Goal: Task Accomplishment & Management: Complete application form

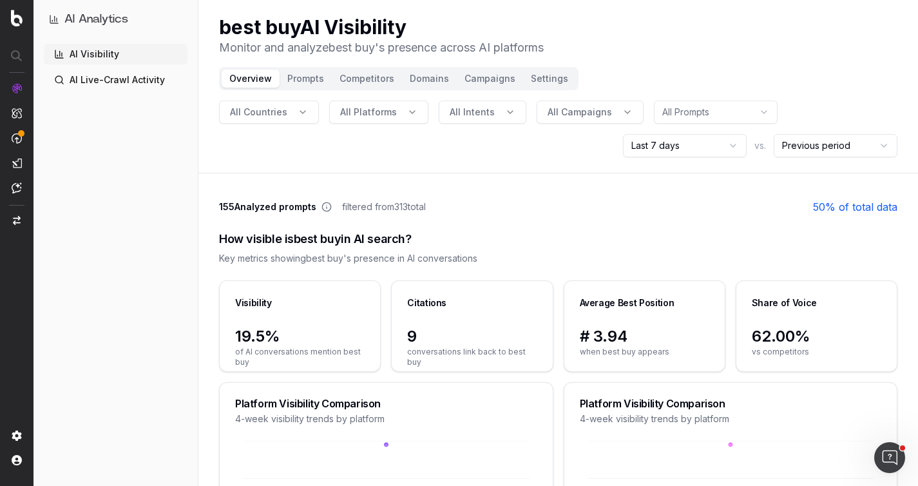
click at [102, 81] on link "AI Live-Crawl Activity" at bounding box center [116, 80] width 144 height 21
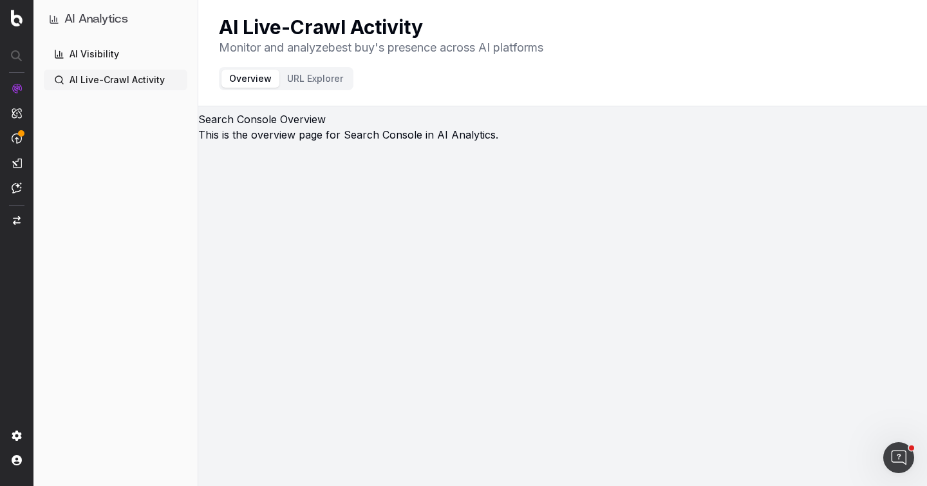
click at [111, 62] on link "AI Visibility" at bounding box center [116, 54] width 144 height 21
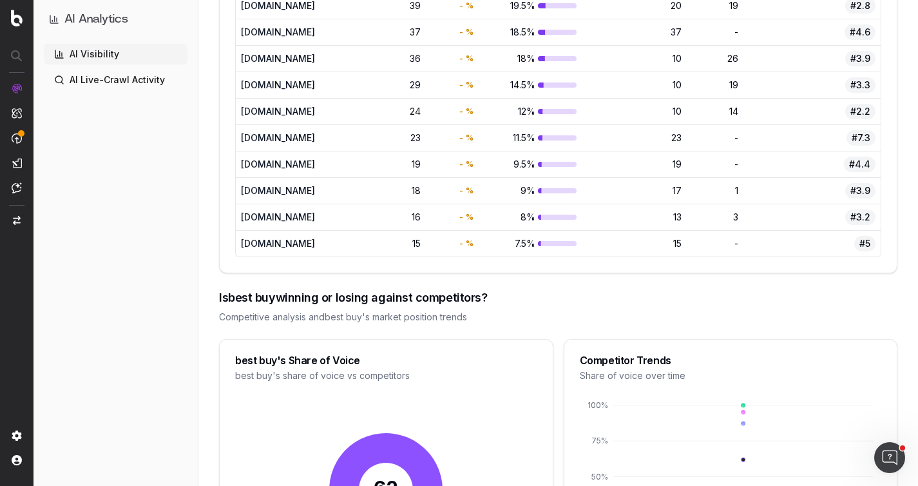
scroll to position [1313, 0]
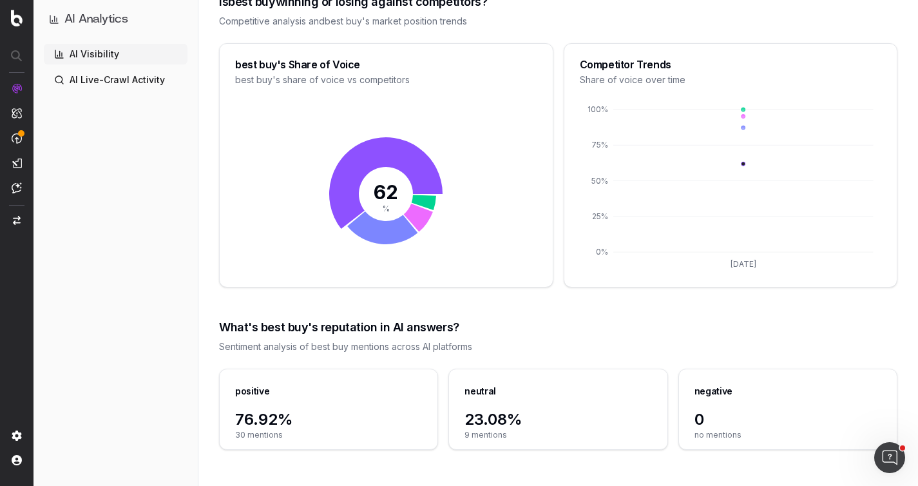
click at [332, 409] on span "76.92%" at bounding box center [328, 419] width 187 height 21
click at [334, 406] on div "positive" at bounding box center [329, 389] width 218 height 40
click at [609, 458] on div "positive 76.92% 30 mentions neutral 23.08% 9 mentions negative 0 no mentions" at bounding box center [558, 416] width 678 height 97
click at [741, 419] on span "0" at bounding box center [787, 419] width 187 height 21
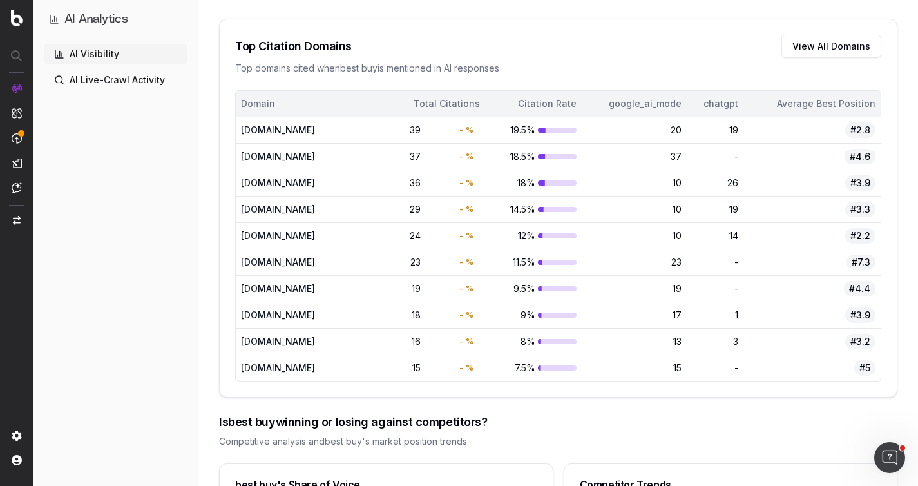
scroll to position [840, 0]
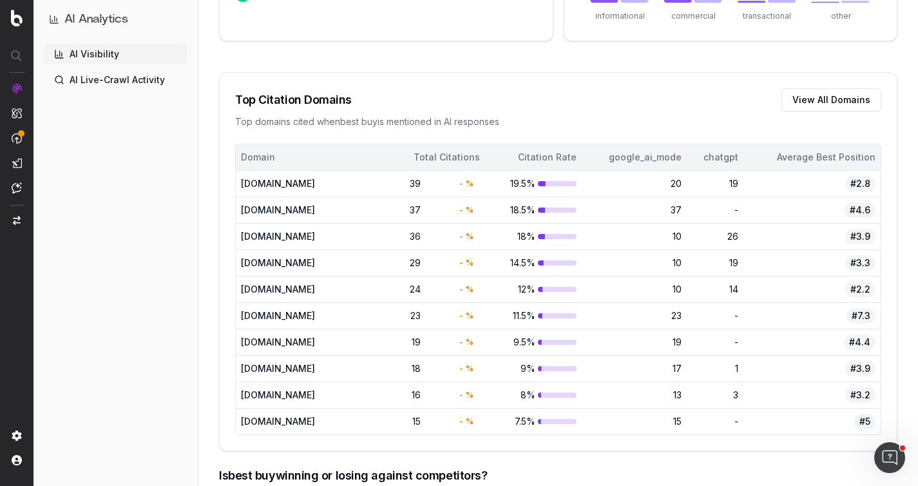
click at [299, 184] on div "[DOMAIN_NAME]" at bounding box center [289, 183] width 96 height 13
click at [837, 100] on button "View All Domains" at bounding box center [831, 99] width 100 height 23
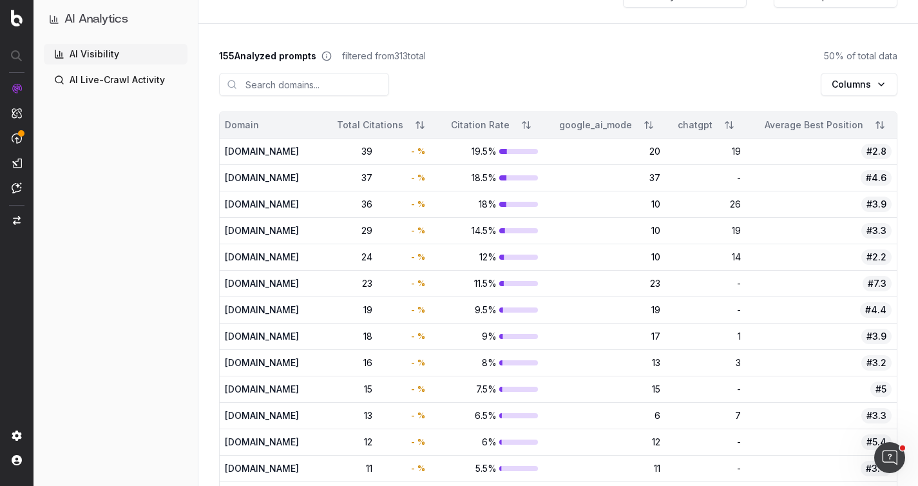
scroll to position [152, 0]
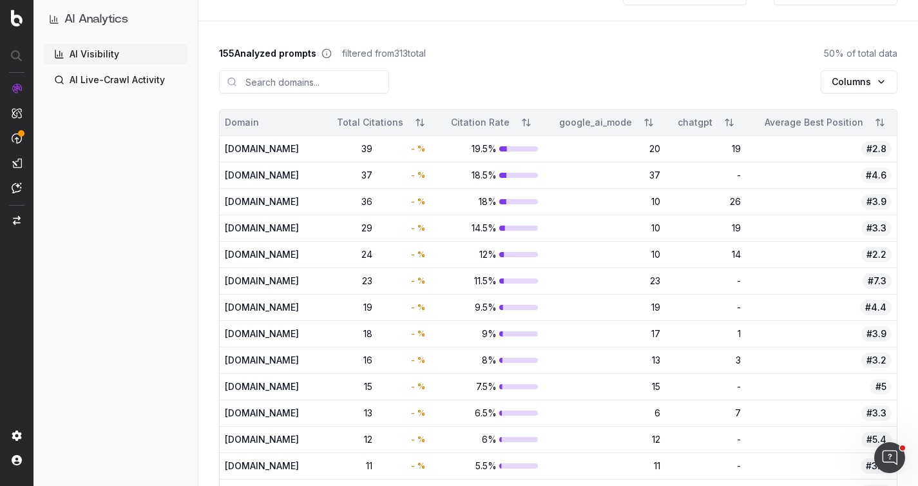
click at [272, 151] on div "[DOMAIN_NAME]" at bounding box center [266, 148] width 82 height 13
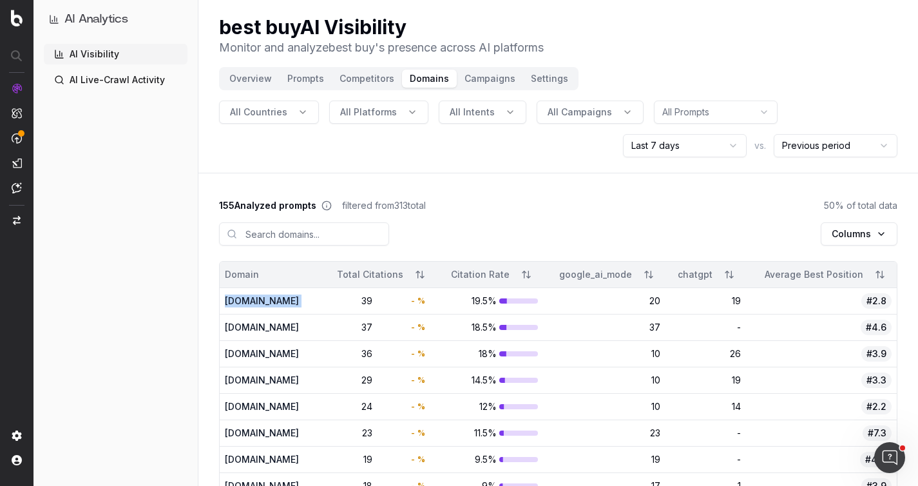
scroll to position [0, 0]
click at [308, 82] on button "Prompts" at bounding box center [305, 79] width 52 height 18
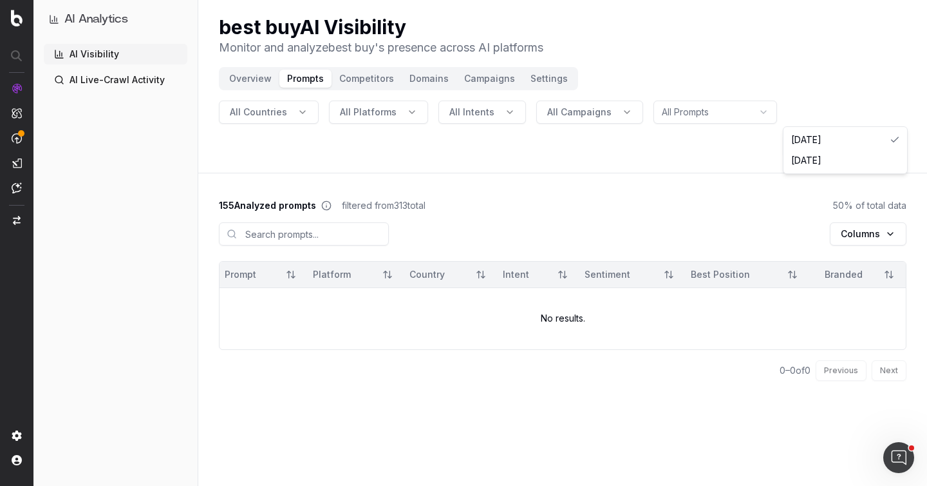
click at [864, 113] on html "AI Analytics AI Visibility AI Live-Crawl Activity best buy AI Visibility Monito…" at bounding box center [463, 243] width 927 height 486
click at [864, 111] on html "AI Analytics AI Visibility AI Live-Crawl Activity best buy AI Visibility Monito…" at bounding box center [463, 243] width 927 height 486
click at [377, 77] on button "Competitors" at bounding box center [367, 79] width 70 height 18
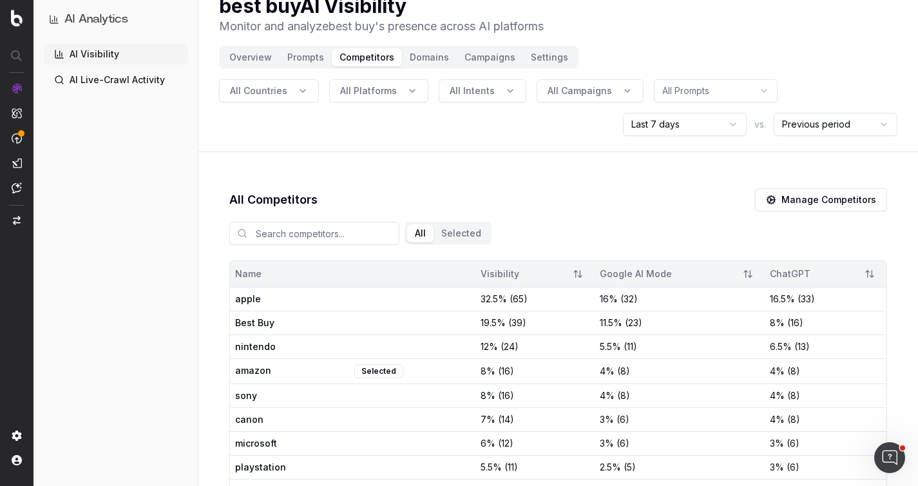
scroll to position [137, 0]
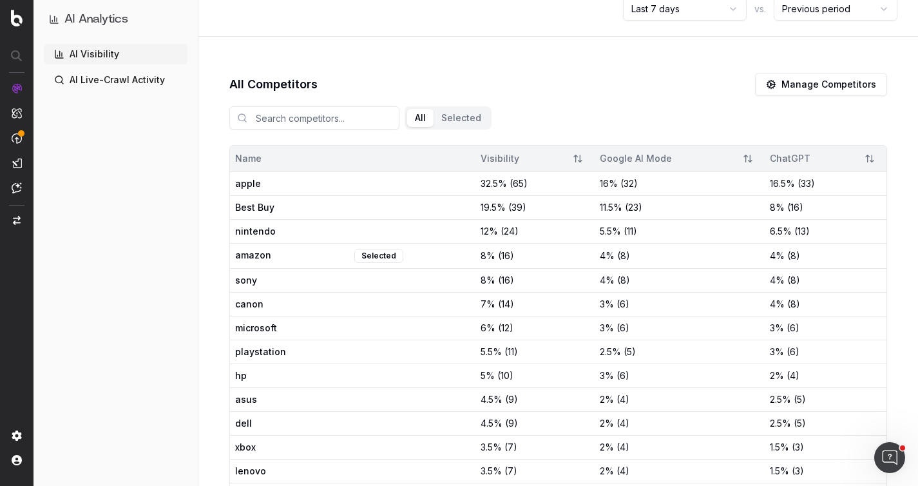
click at [382, 256] on div "Selected" at bounding box center [378, 256] width 49 height 14
click at [189, 263] on div "AI Analytics AI Visibility AI Live-Crawl Activity" at bounding box center [115, 243] width 164 height 486
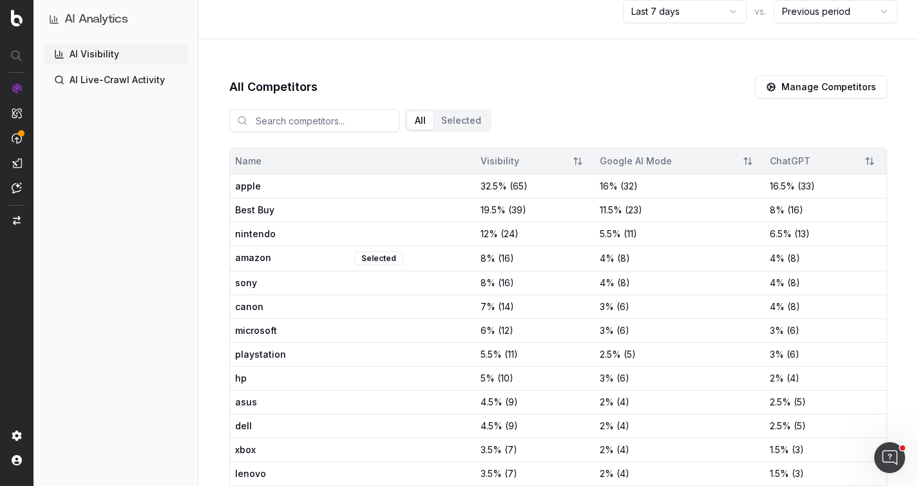
click at [840, 88] on button "Manage Competitors" at bounding box center [821, 86] width 132 height 23
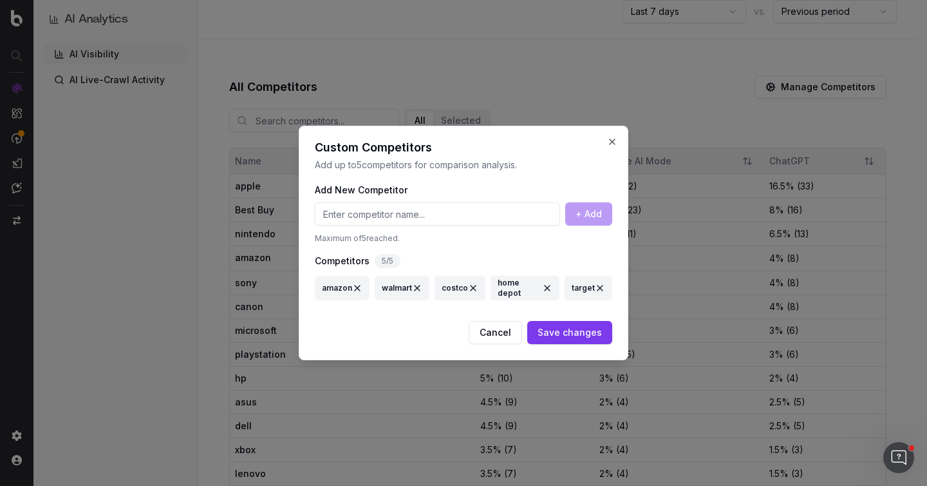
click at [402, 207] on input at bounding box center [437, 213] width 245 height 23
click at [612, 140] on button "Close" at bounding box center [612, 142] width 10 height 10
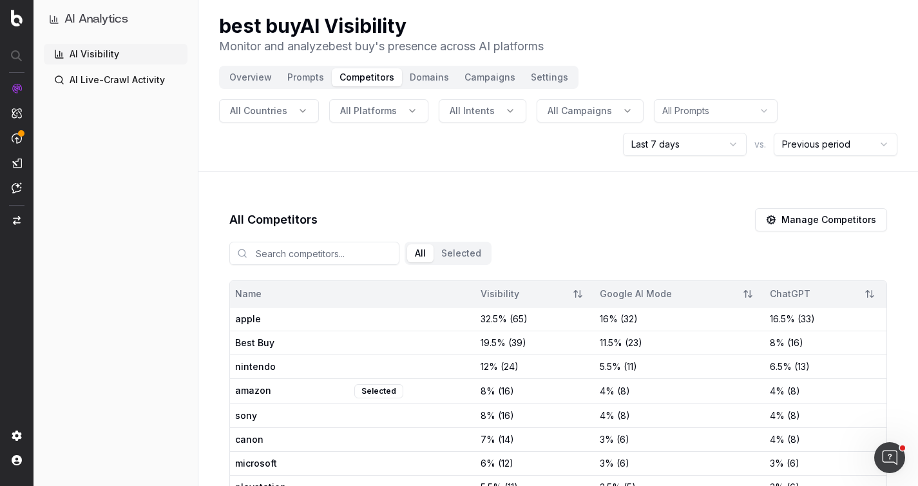
scroll to position [0, 0]
click at [477, 83] on button "Campaigns" at bounding box center [490, 79] width 66 height 18
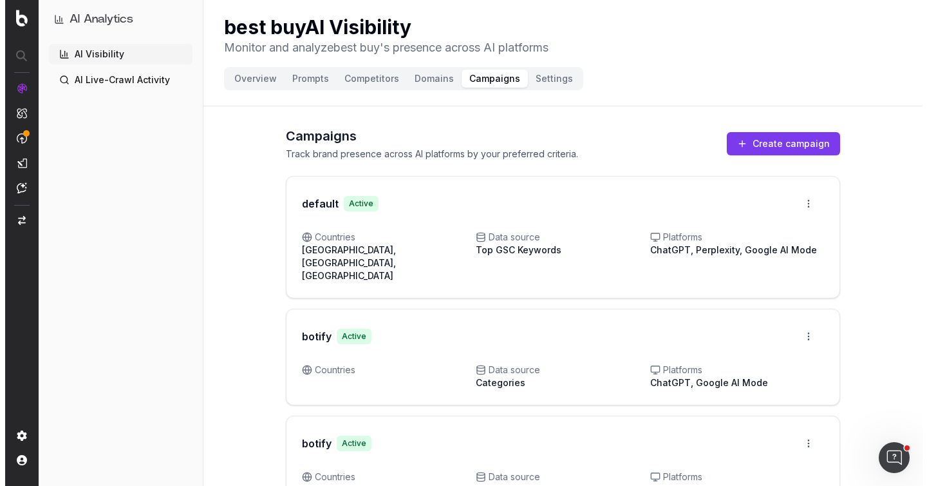
scroll to position [126, 0]
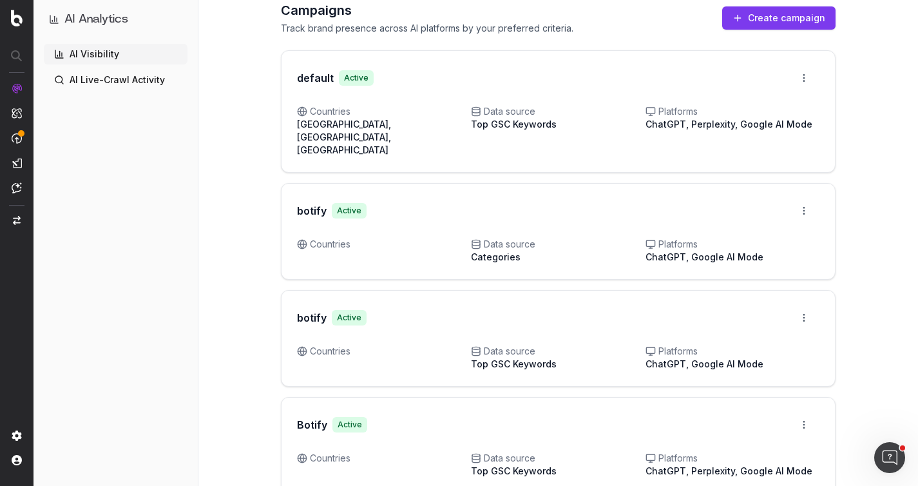
click at [800, 305] on html "AI Analytics AI Visibility AI Live-Crawl Activity best buy AI Visibility Monito…" at bounding box center [459, 117] width 918 height 486
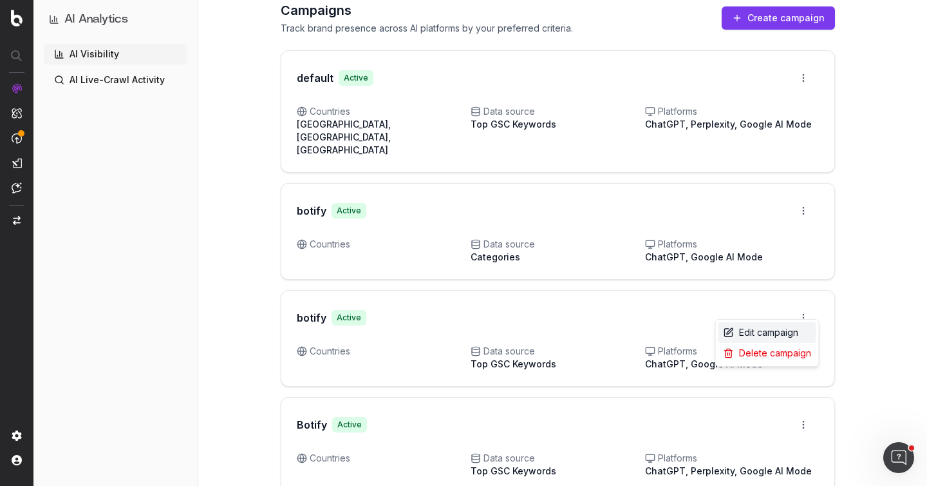
click at [765, 334] on div "Edit campaign" at bounding box center [768, 332] width 98 height 21
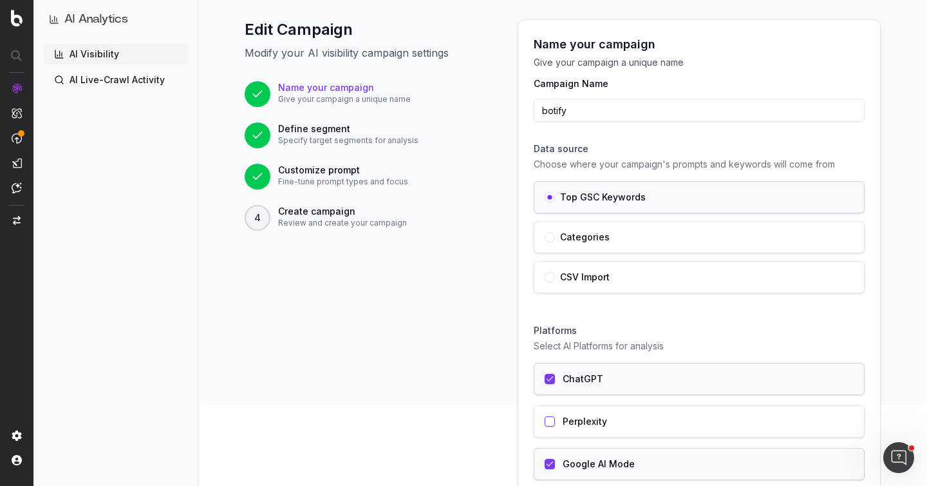
scroll to position [131, 0]
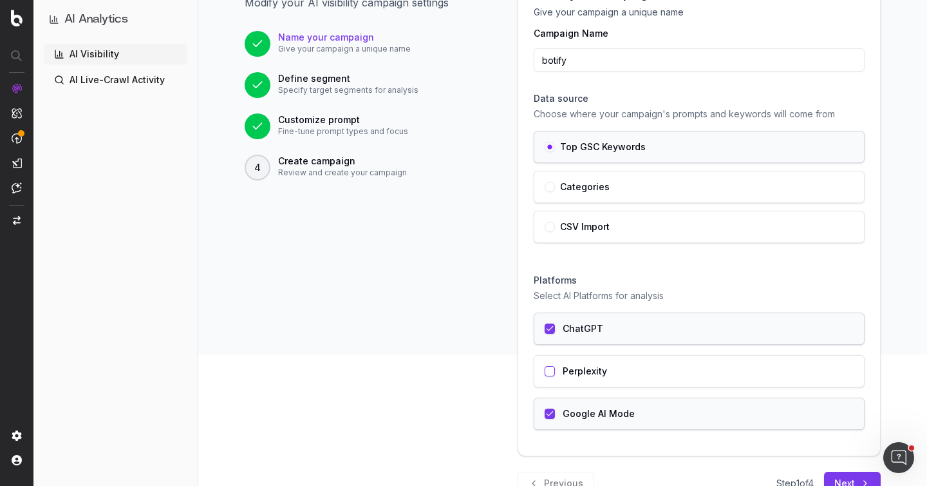
click at [597, 187] on label "Categories" at bounding box center [585, 186] width 50 height 9
click at [584, 222] on label "CSV Import" at bounding box center [585, 226] width 50 height 9
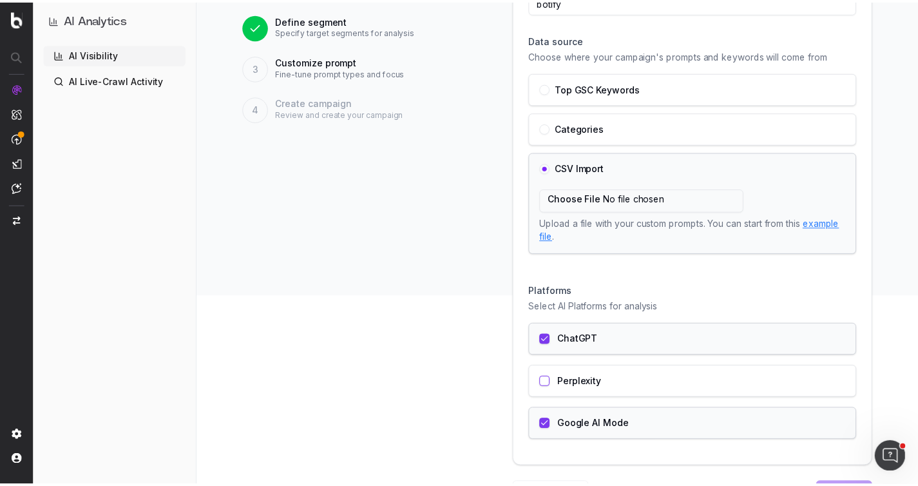
scroll to position [0, 0]
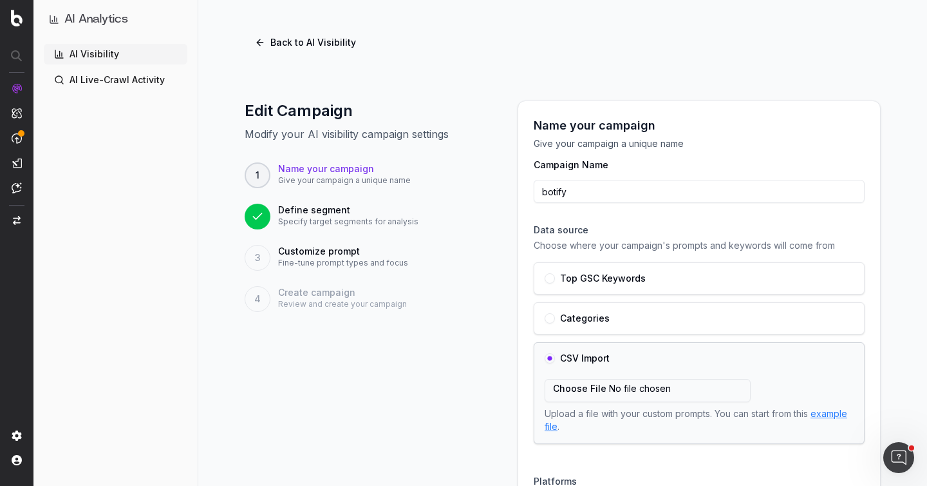
click at [296, 39] on button "Back to AI Visibility" at bounding box center [306, 42] width 122 height 23
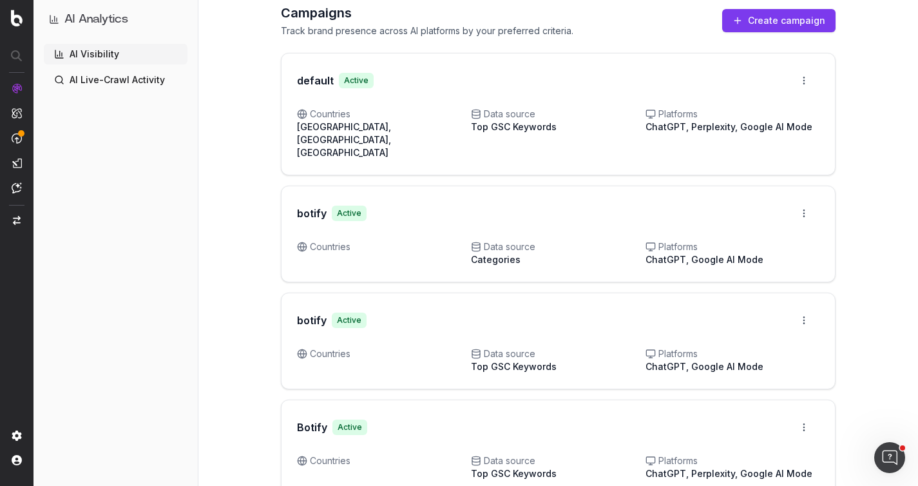
scroll to position [126, 0]
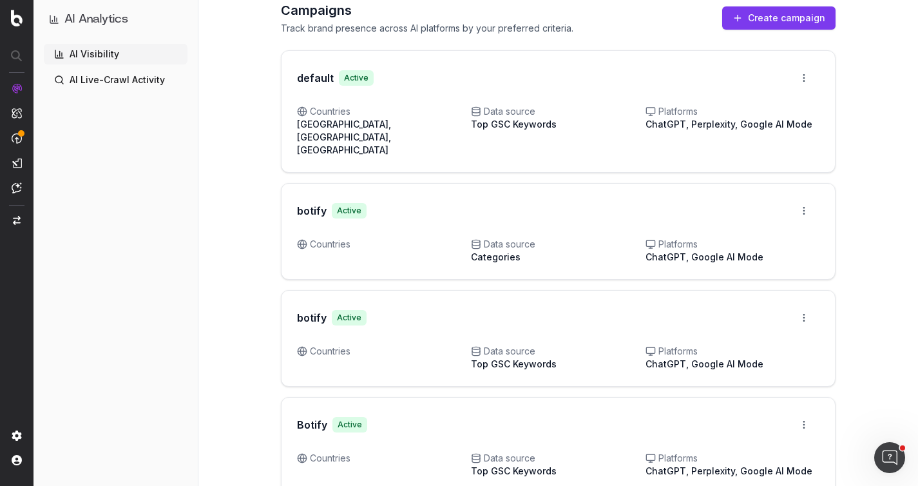
click at [778, 15] on button "Create campaign" at bounding box center [778, 17] width 113 height 23
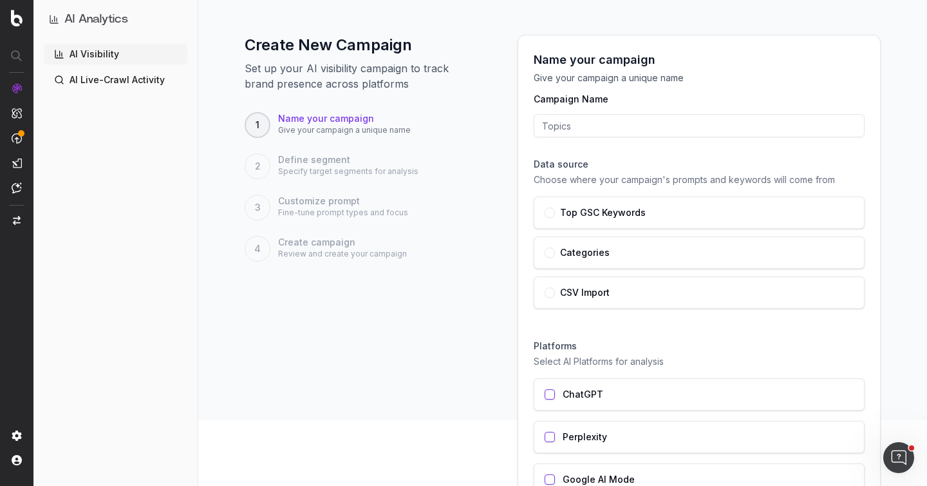
scroll to position [75, 0]
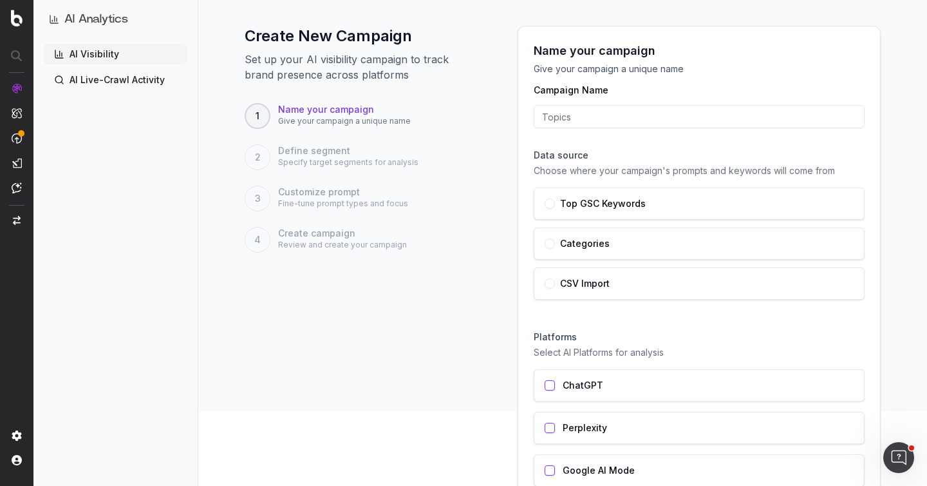
click at [578, 117] on input "Campaign Name" at bounding box center [699, 116] width 331 height 23
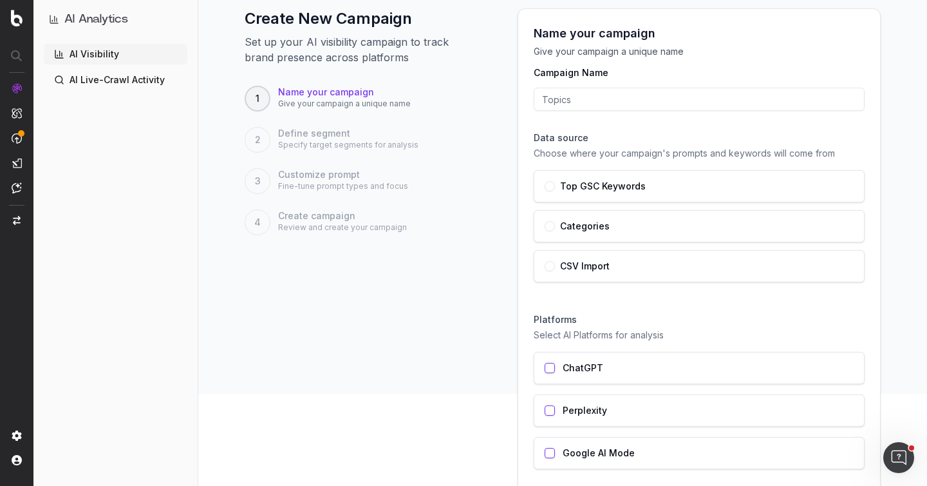
scroll to position [95, 0]
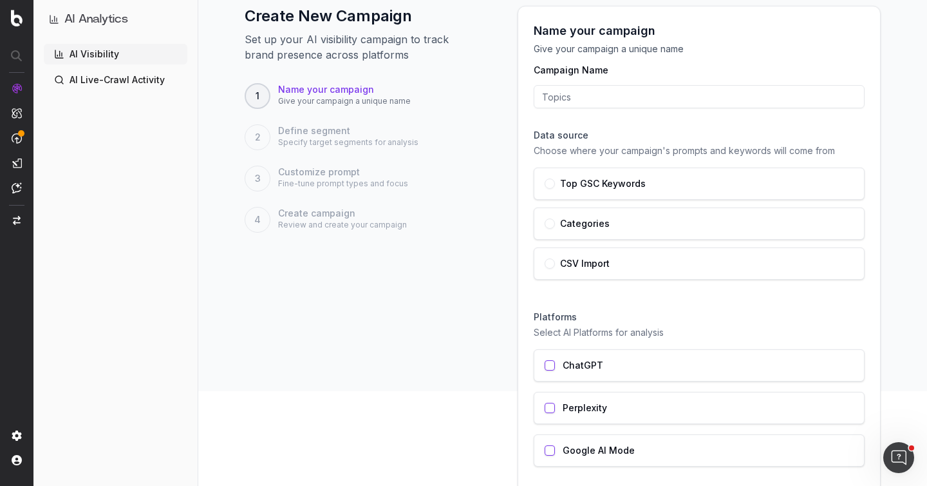
click at [592, 223] on label "Categories" at bounding box center [585, 223] width 50 height 9
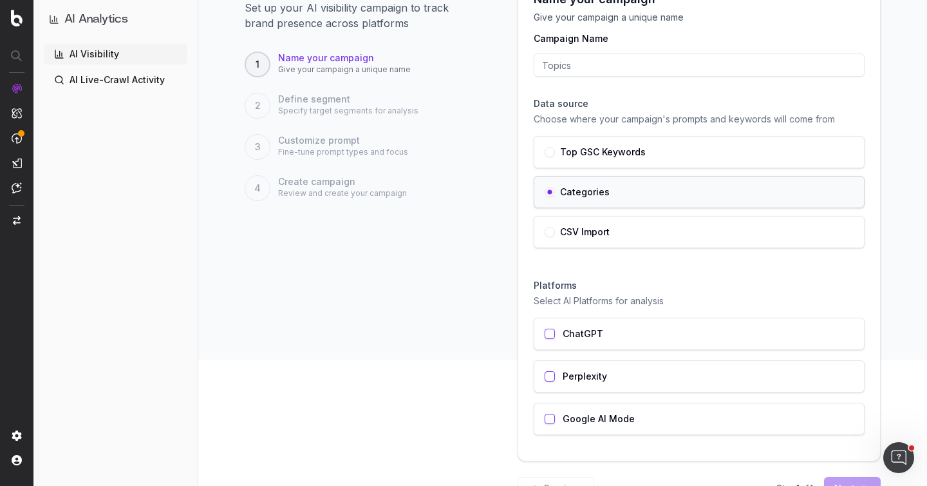
scroll to position [171, 0]
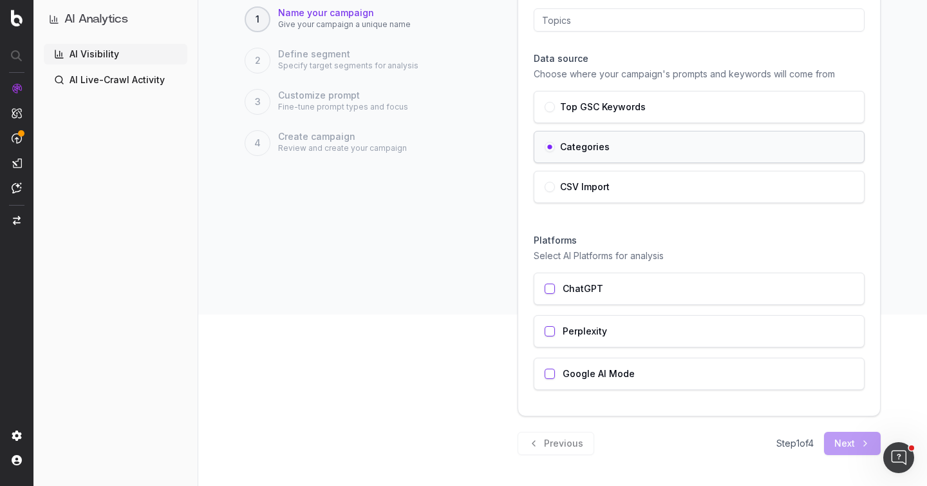
click at [546, 293] on button "button" at bounding box center [550, 288] width 10 height 10
click at [546, 324] on div "Perplexity" at bounding box center [699, 331] width 331 height 32
click at [545, 368] on button "button" at bounding box center [550, 373] width 10 height 10
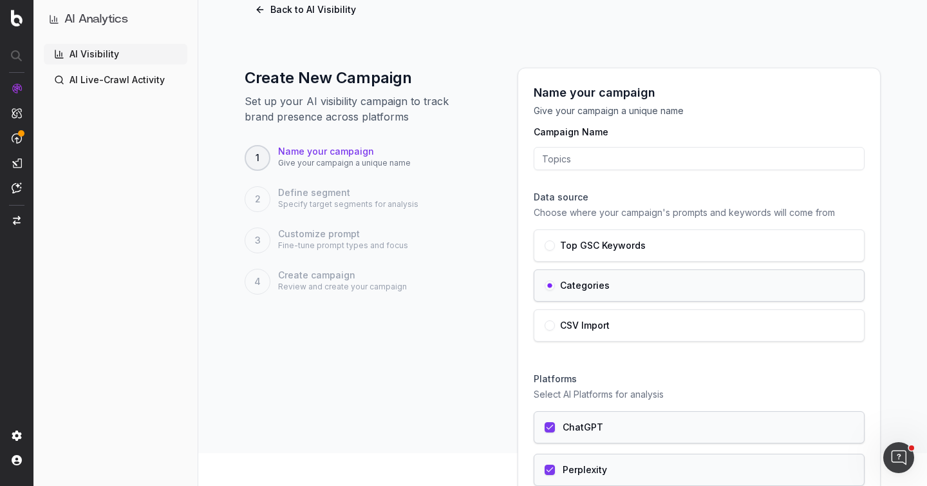
scroll to position [0, 0]
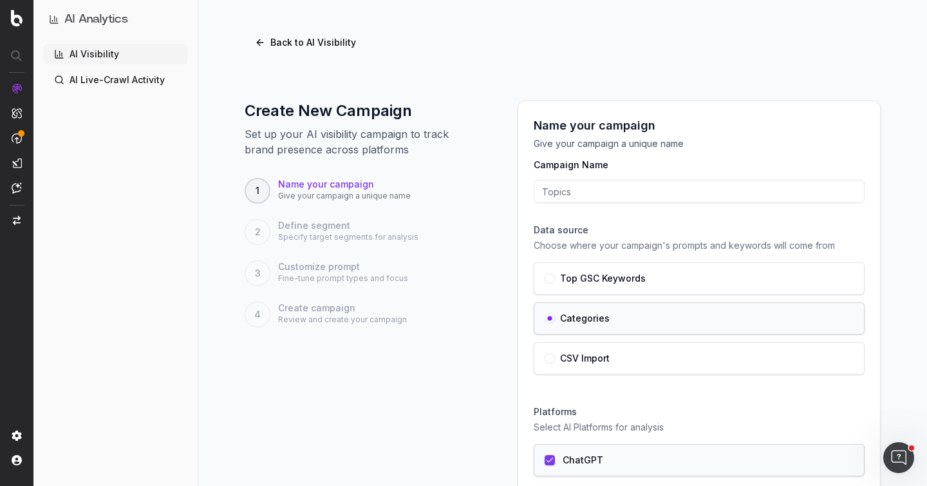
click at [582, 188] on input "Campaign Name" at bounding box center [699, 191] width 331 height 23
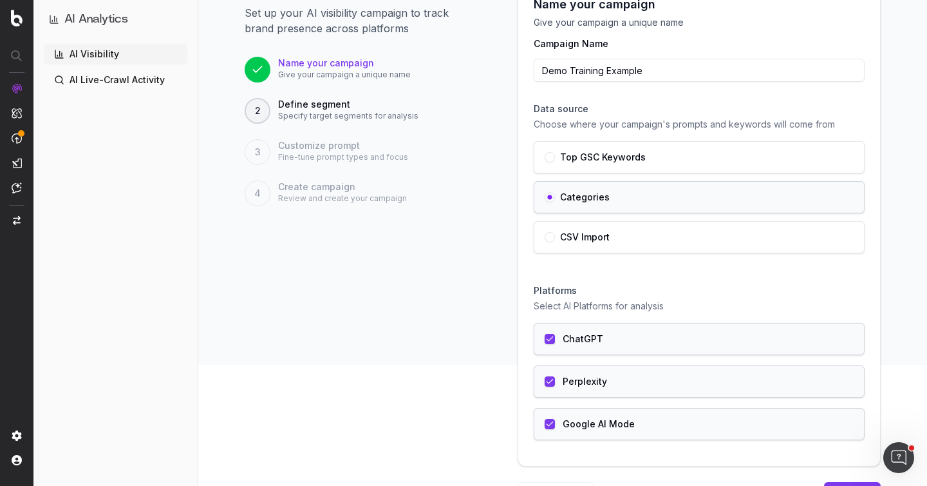
scroll to position [171, 0]
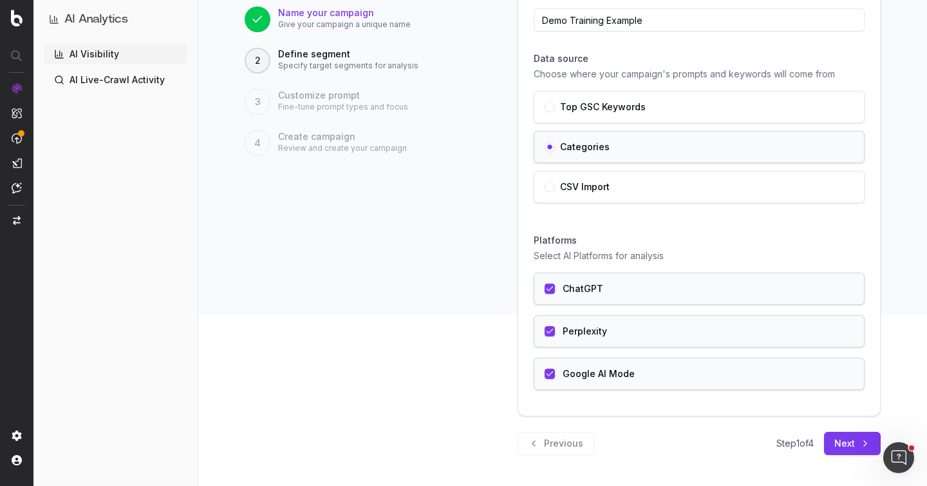
type input "Demo Training Example"
click at [838, 444] on button "Next" at bounding box center [852, 442] width 57 height 23
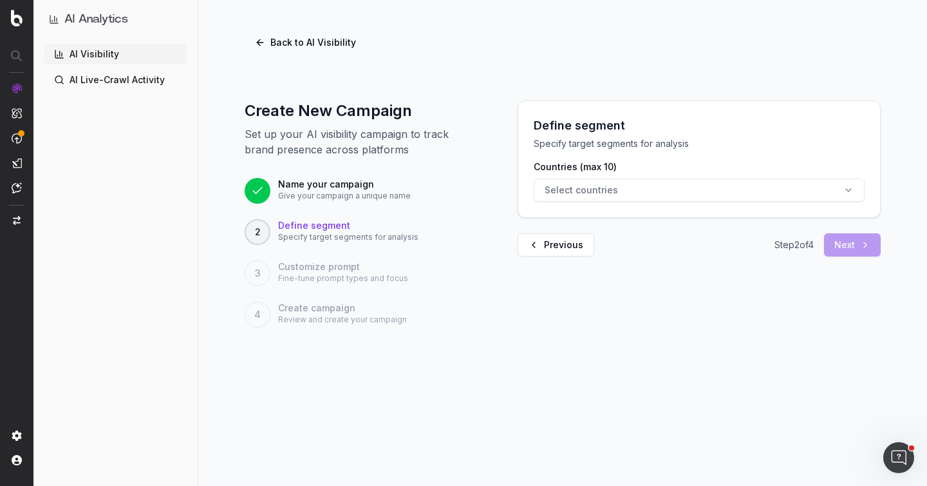
click at [636, 193] on button "Select countries" at bounding box center [699, 189] width 331 height 23
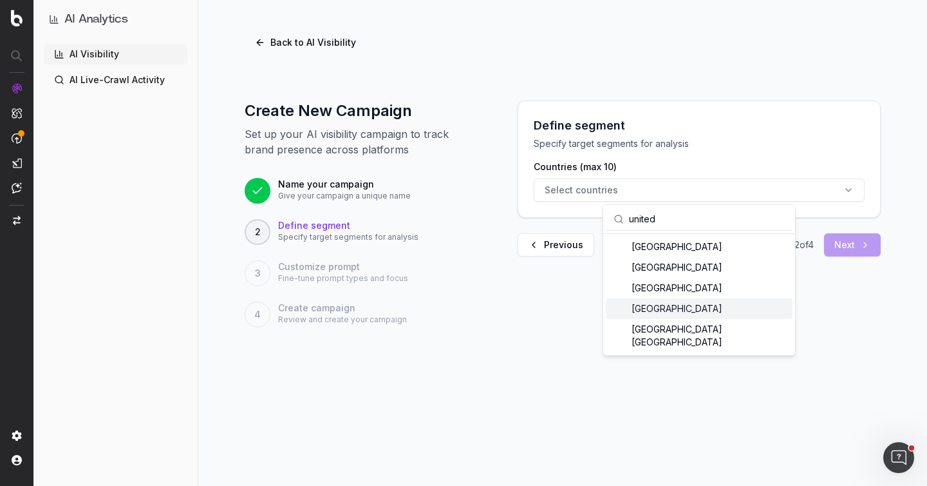
type input "united"
click at [722, 310] on div "[GEOGRAPHIC_DATA]" at bounding box center [699, 308] width 187 height 21
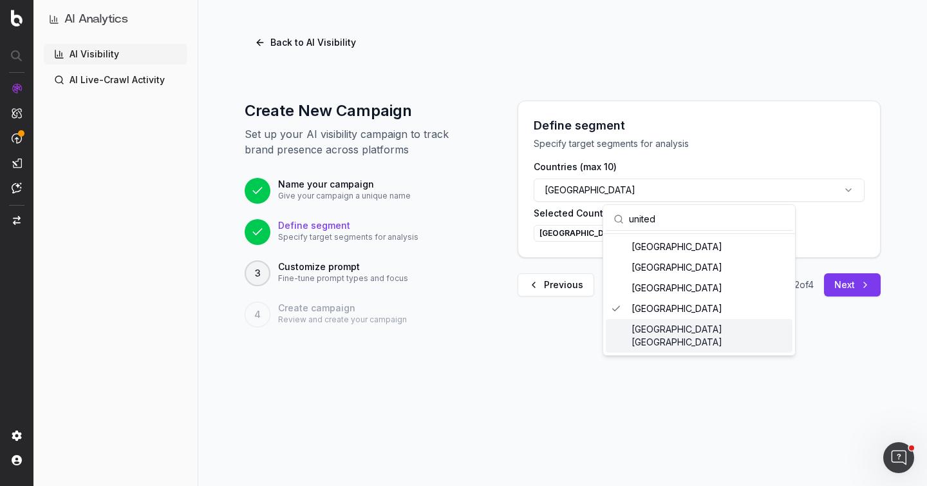
click at [612, 379] on div "Back to AI Visibility Create New Campaign Set up your AI visibility campaign to…" at bounding box center [562, 243] width 729 height 486
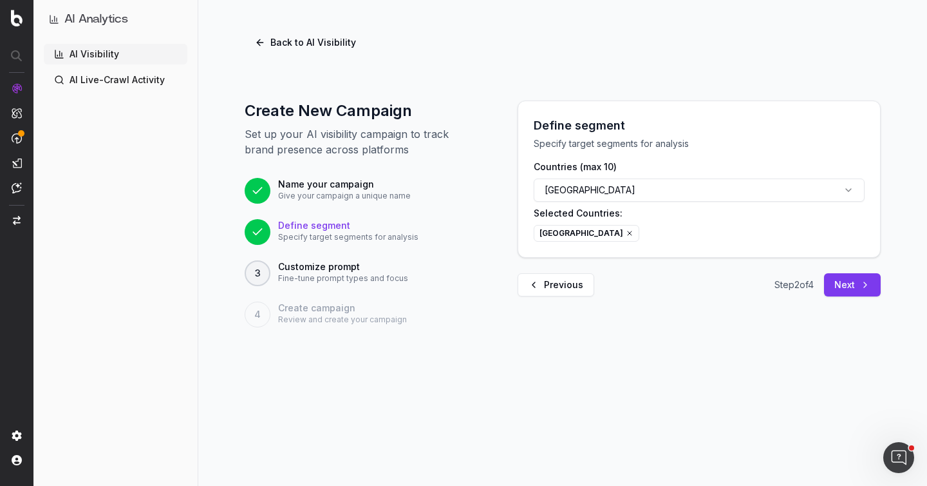
click at [851, 286] on button "Next" at bounding box center [852, 284] width 57 height 23
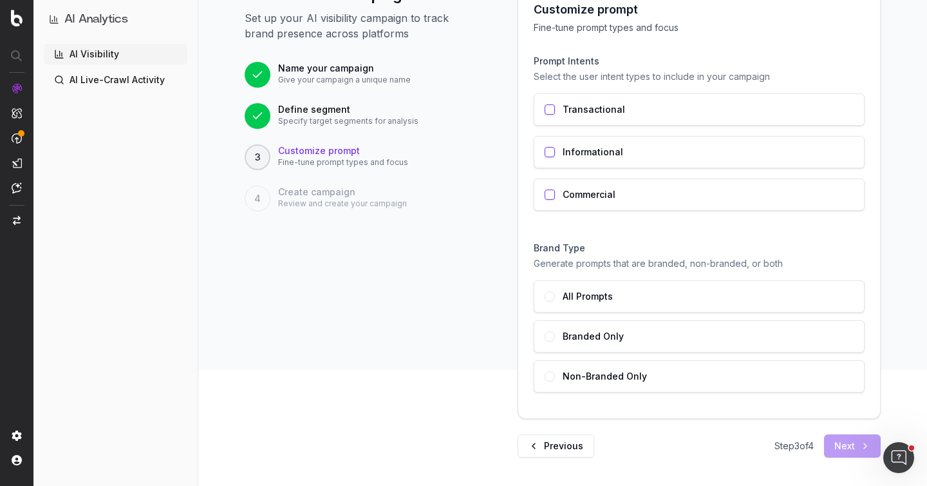
scroll to position [116, 0]
click at [592, 107] on label "Transactional" at bounding box center [594, 109] width 62 height 9
click at [606, 136] on div "Informational" at bounding box center [699, 152] width 331 height 32
click at [618, 193] on div "Commercial" at bounding box center [699, 194] width 331 height 32
click at [617, 376] on label "Non-Branded Only" at bounding box center [605, 376] width 84 height 9
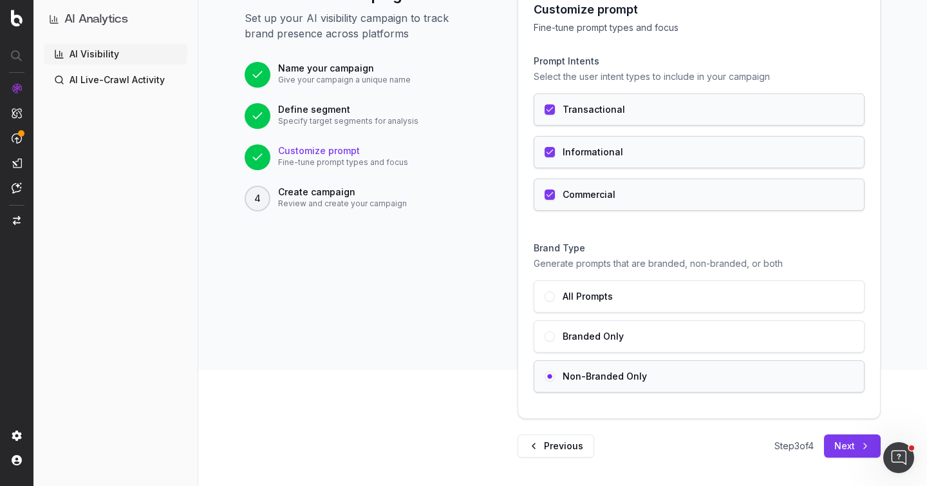
click at [831, 446] on button "Next" at bounding box center [852, 445] width 57 height 23
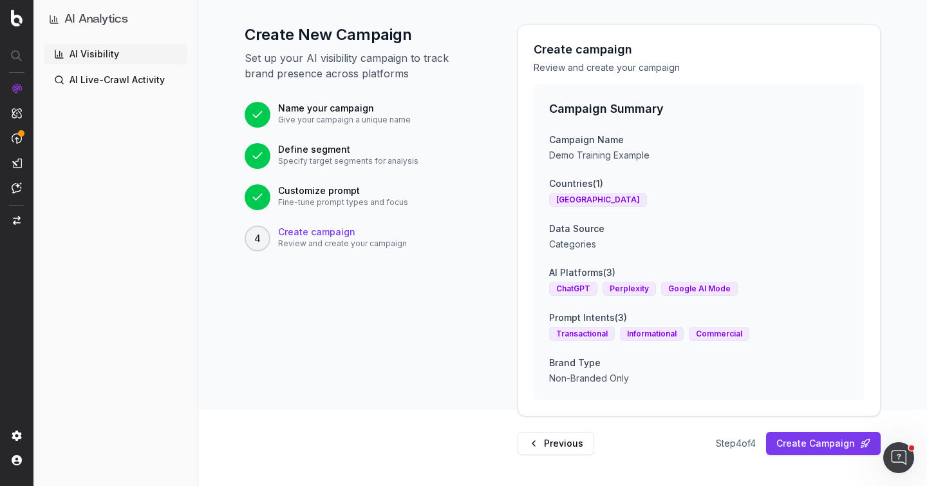
click at [558, 448] on button "Previous" at bounding box center [556, 442] width 77 height 23
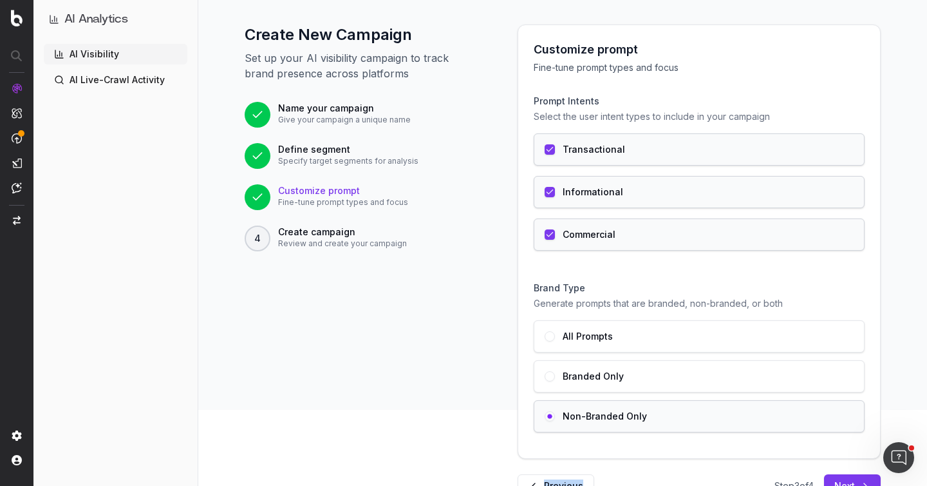
click at [558, 448] on div "Customize prompt Fine-tune prompt types and focus Prompt Intents Select the use…" at bounding box center [699, 241] width 362 height 433
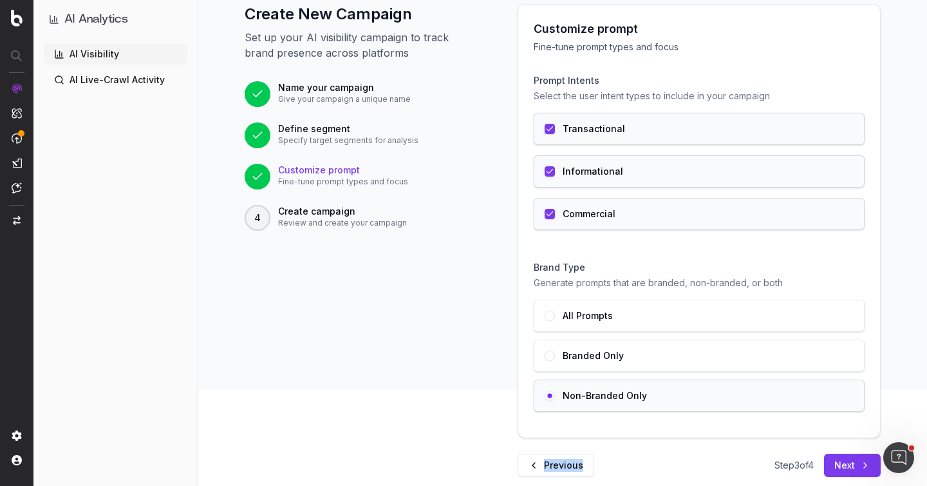
scroll to position [118, 0]
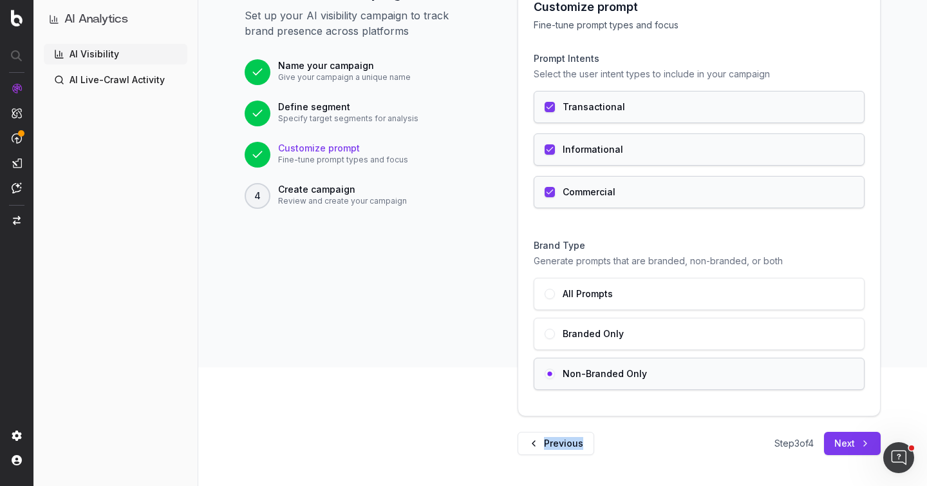
click at [551, 444] on button "Previous" at bounding box center [556, 442] width 77 height 23
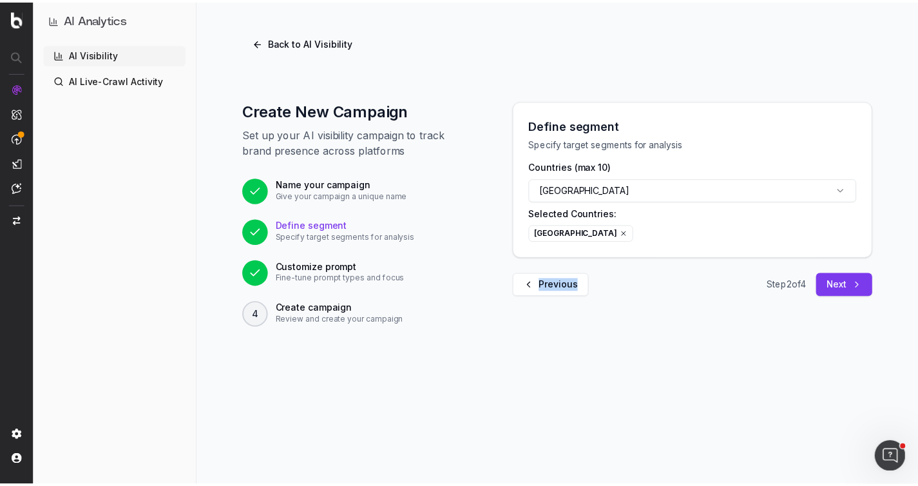
scroll to position [0, 0]
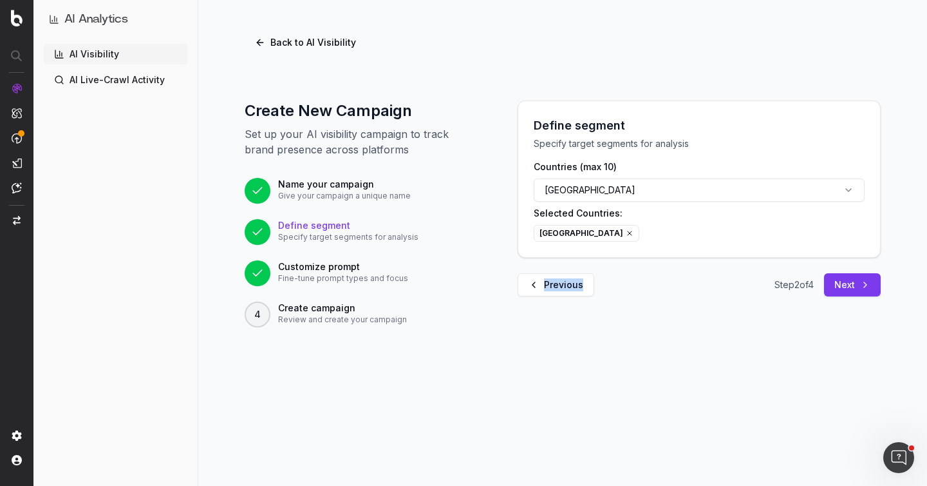
click at [541, 283] on button "Previous" at bounding box center [556, 284] width 77 height 23
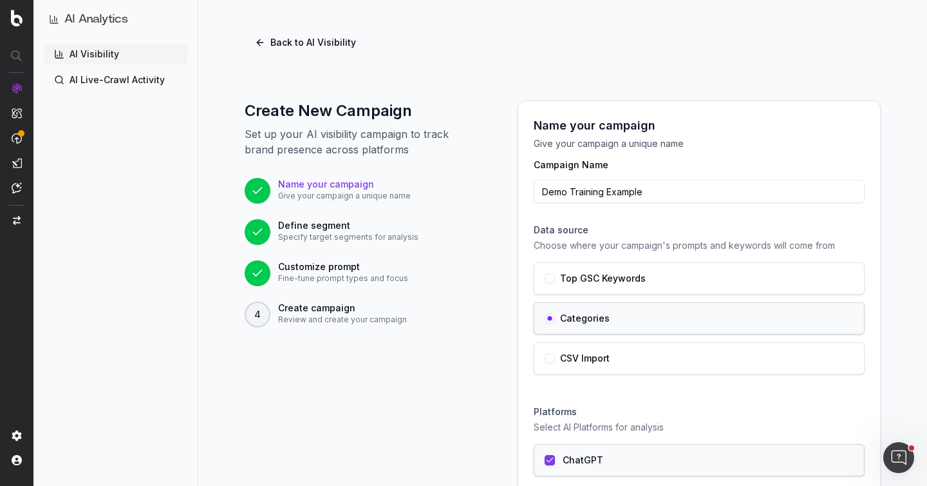
click at [99, 52] on link "AI Visibility" at bounding box center [116, 54] width 144 height 21
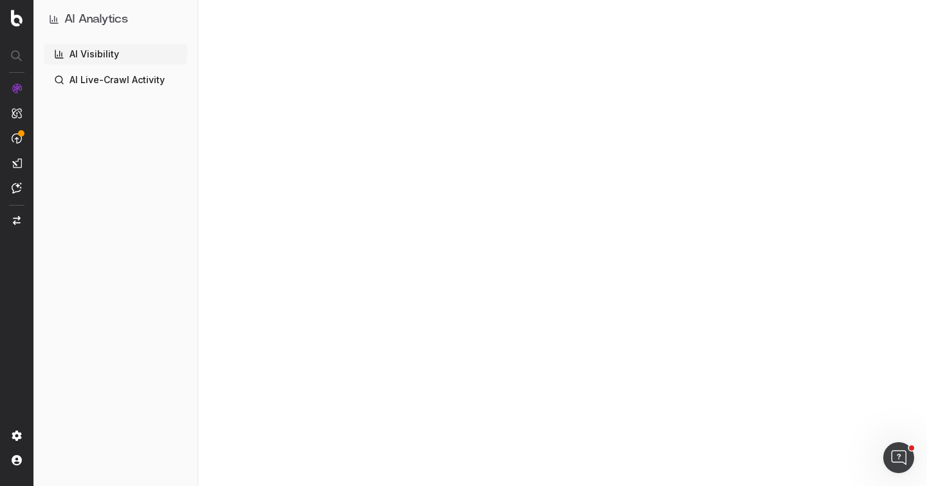
click at [301, 42] on div at bounding box center [562, 243] width 729 height 486
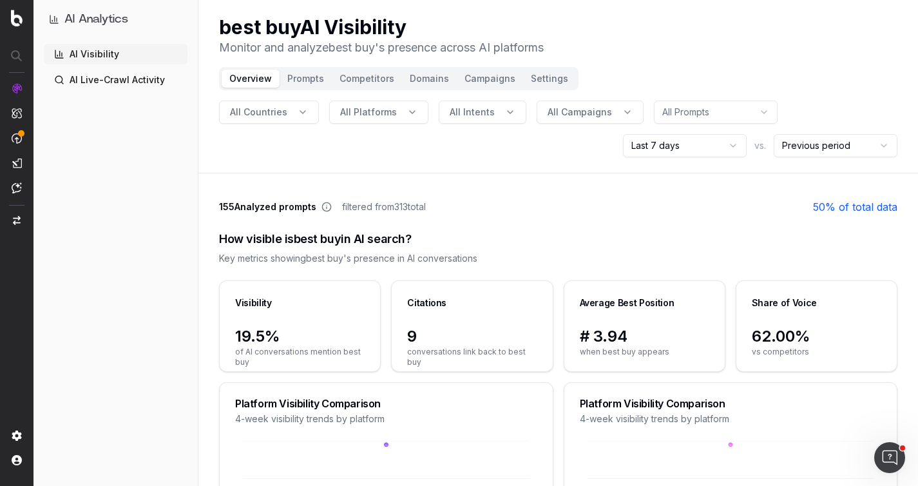
click at [390, 110] on span "All Platforms" at bounding box center [368, 112] width 57 height 13
click at [482, 117] on span "All Intents" at bounding box center [471, 112] width 45 height 13
click at [599, 113] on span "All Campaigns" at bounding box center [579, 112] width 64 height 13
click at [678, 112] on html "AI Analytics AI Visibility AI Live-Crawl Activity best buy AI Visibility Monito…" at bounding box center [459, 243] width 918 height 486
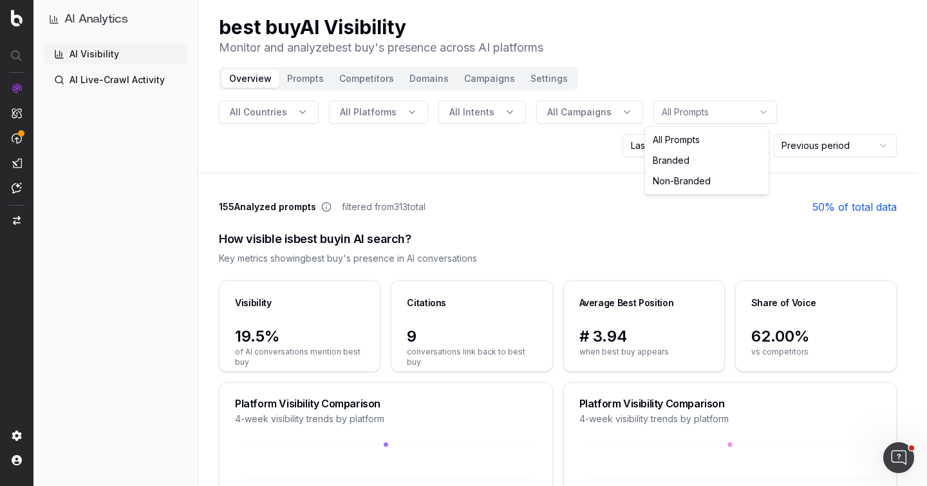
click at [724, 112] on html "AI Analytics AI Visibility AI Live-Crawl Activity best buy AI Visibility Monito…" at bounding box center [463, 243] width 927 height 486
click at [710, 114] on html "AI Analytics AI Visibility AI Live-Crawl Activity best buy AI Visibility Monito…" at bounding box center [463, 243] width 927 height 486
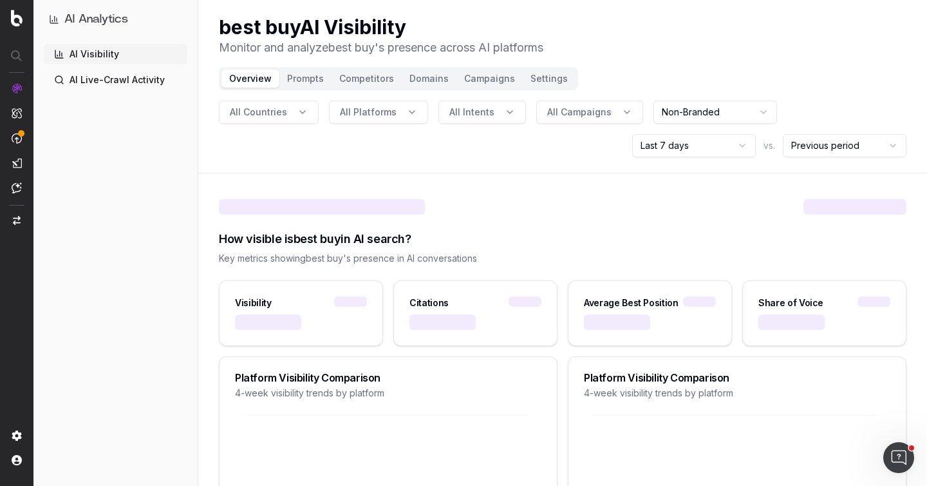
click at [708, 108] on html "AI Analytics AI Visibility AI Live-Crawl Activity best buy AI Visibility Monito…" at bounding box center [463, 243] width 927 height 486
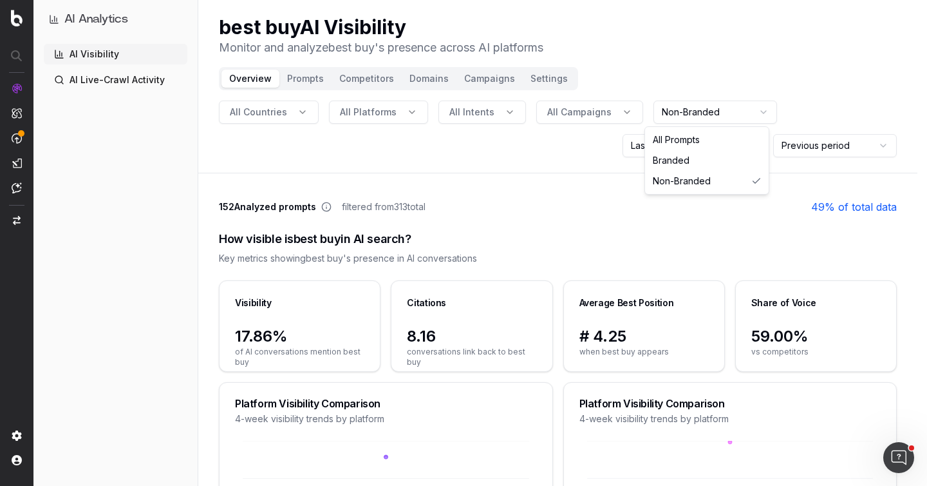
drag, startPoint x: 684, startPoint y: 141, endPoint x: 490, endPoint y: 227, distance: 212.5
click at [491, 228] on html "AI Analytics AI Visibility AI Live-Crawl Activity best buy AI Visibility Monito…" at bounding box center [463, 243] width 927 height 486
click at [696, 113] on html "AI Analytics AI Visibility AI Live-Crawl Activity best buy AI Visibility Monito…" at bounding box center [463, 243] width 927 height 486
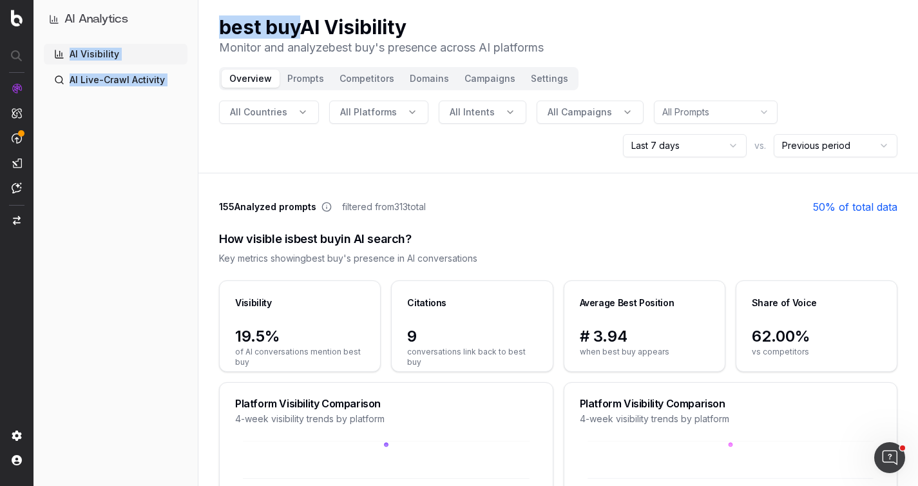
drag, startPoint x: 301, startPoint y: 29, endPoint x: 196, endPoint y: 15, distance: 105.8
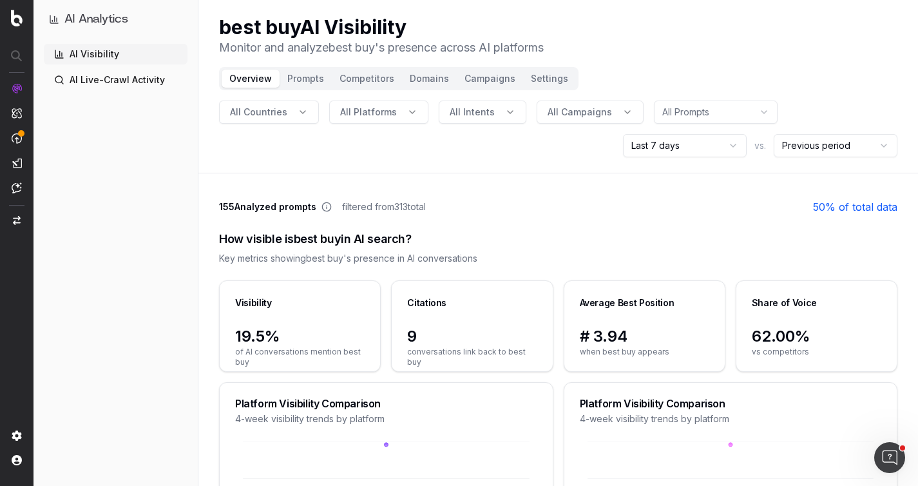
click at [315, 140] on div "All Countries All Platforms All Intents All Campaigns All Prompts Last 7 days v…" at bounding box center [558, 128] width 678 height 57
click at [531, 83] on button "Settings" at bounding box center [549, 79] width 53 height 18
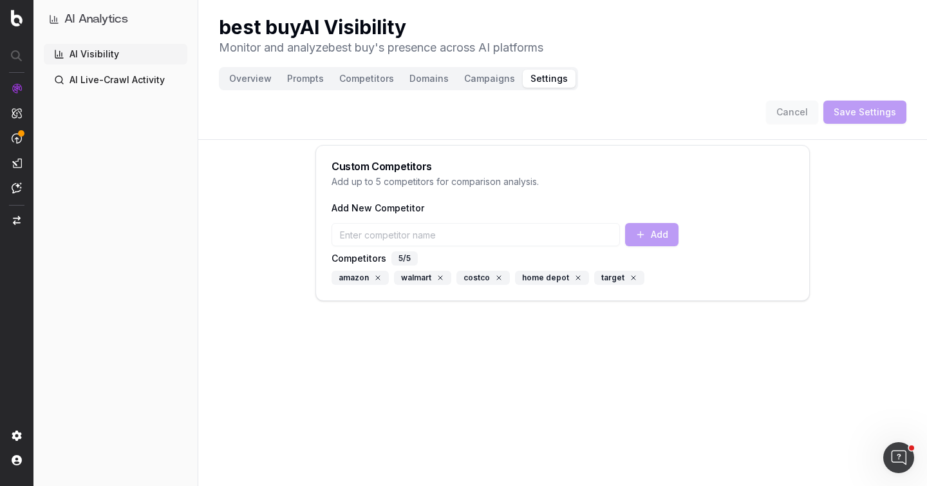
click at [489, 73] on button "Campaigns" at bounding box center [490, 79] width 66 height 18
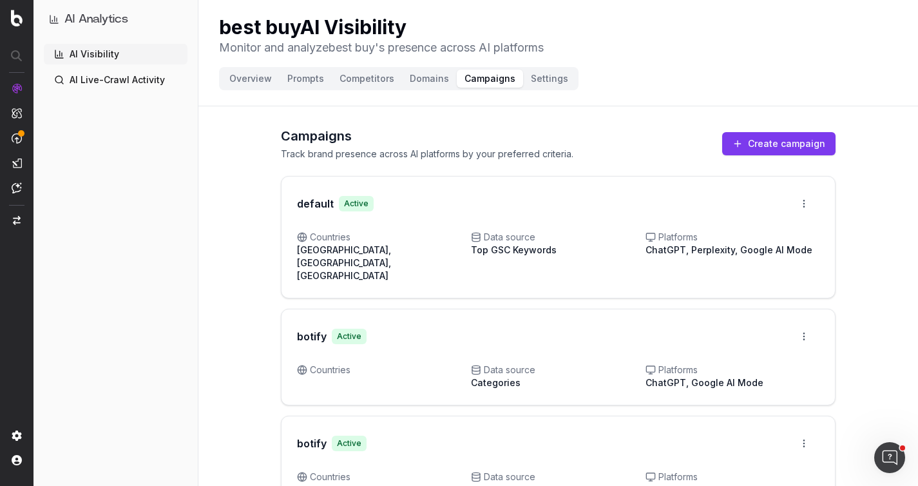
drag, startPoint x: 404, startPoint y: 75, endPoint x: 375, endPoint y: 74, distance: 28.4
click at [404, 75] on button "Domains" at bounding box center [429, 79] width 55 height 18
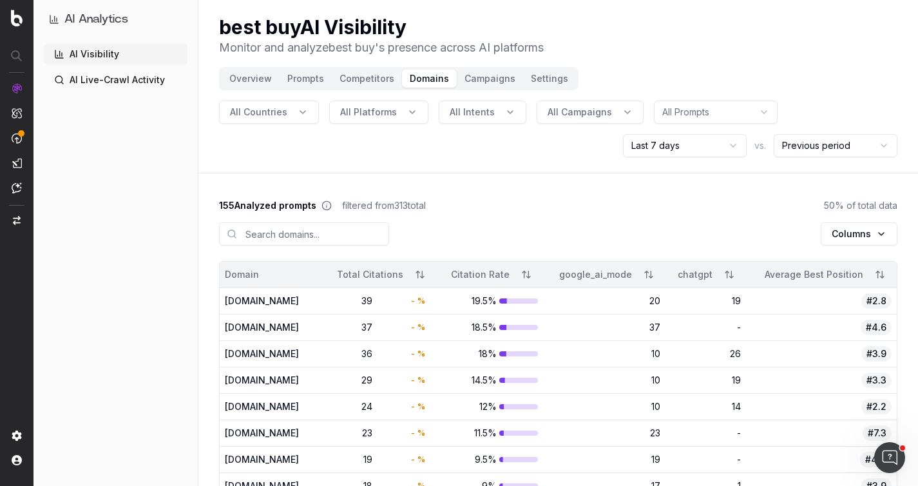
click at [244, 80] on button "Overview" at bounding box center [251, 79] width 58 height 18
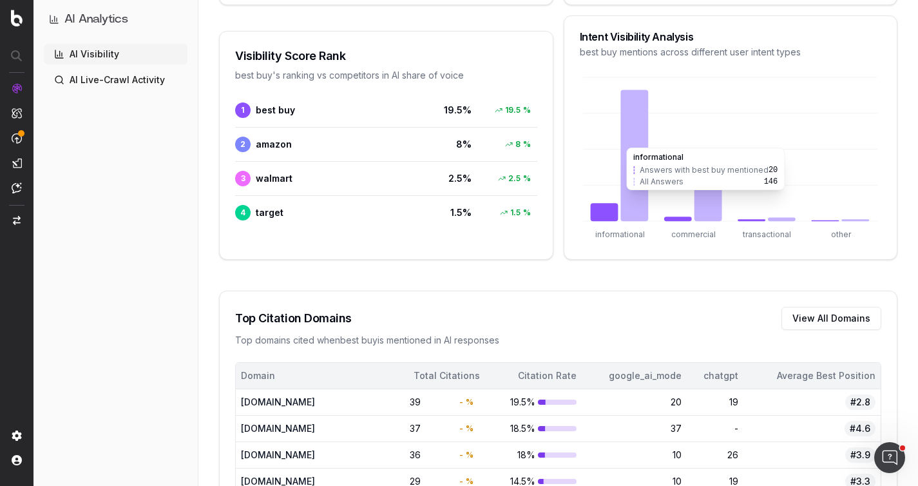
scroll to position [621, 0]
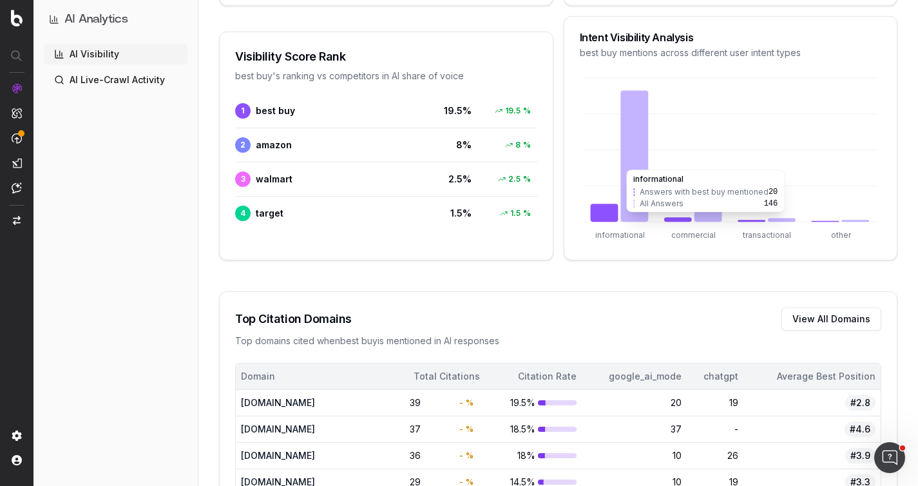
click at [645, 171] on icon at bounding box center [634, 155] width 28 height 131
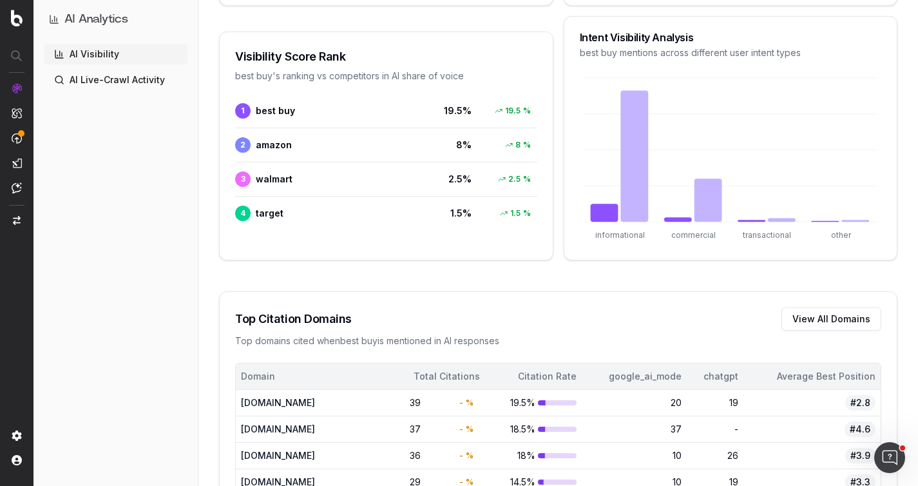
click at [598, 222] on icon "informational commercial transactional other" at bounding box center [731, 160] width 302 height 170
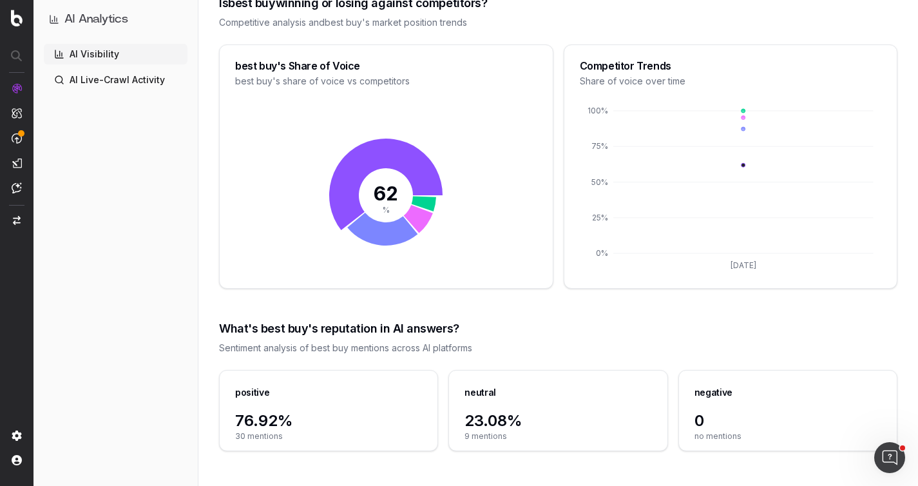
scroll to position [1313, 0]
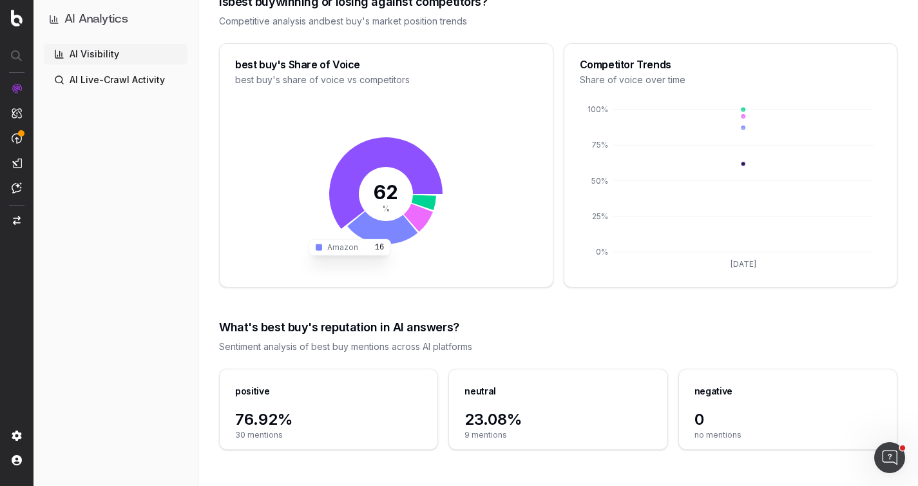
click at [383, 227] on icon at bounding box center [382, 227] width 70 height 33
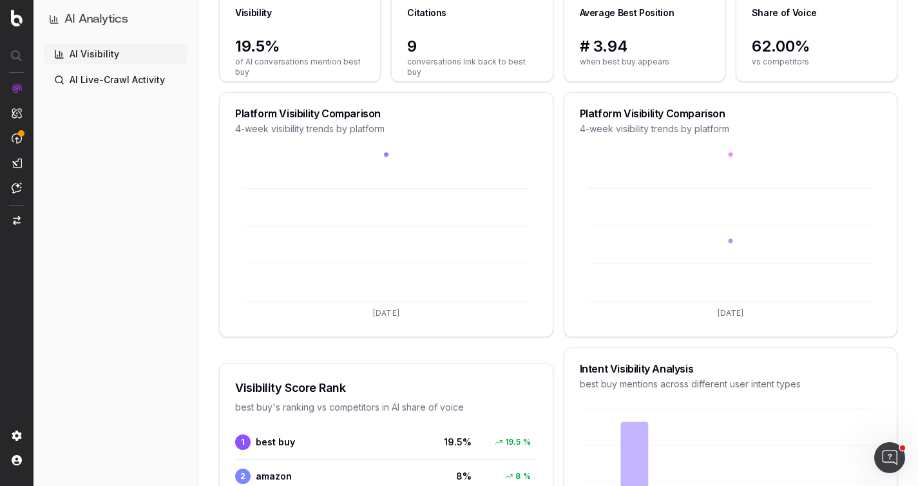
scroll to position [0, 0]
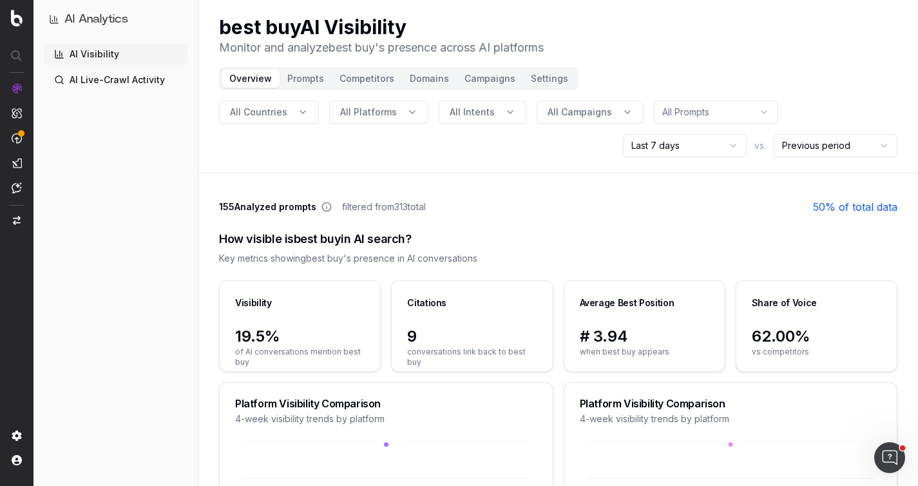
click at [302, 77] on button "Prompts" at bounding box center [305, 79] width 52 height 18
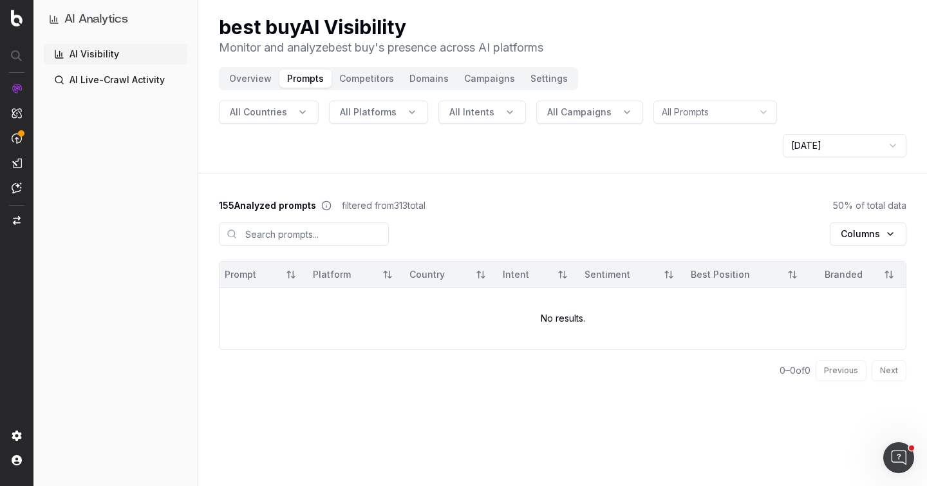
click at [549, 287] on td "No results." at bounding box center [563, 318] width 686 height 62
click at [550, 287] on td "No results." at bounding box center [563, 318] width 686 height 62
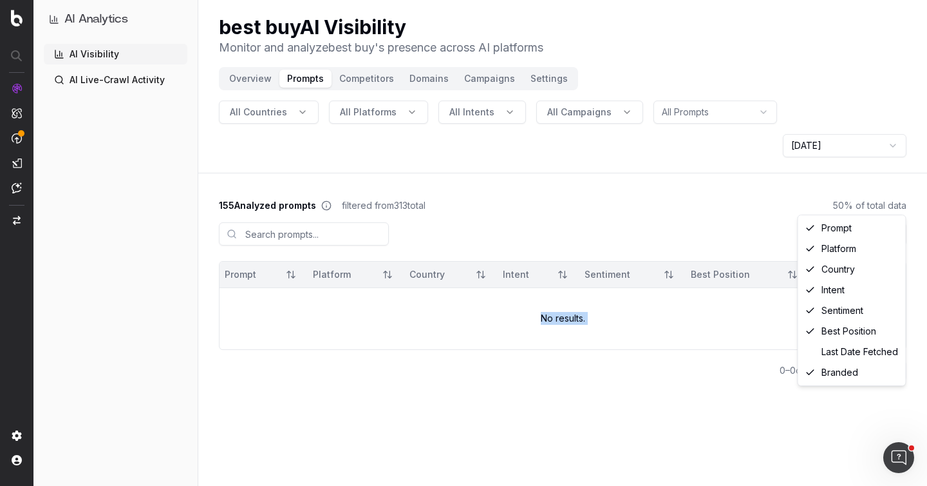
click at [867, 203] on html "AI Analytics AI Visibility AI Live-Crawl Activity best buy AI Visibility Monito…" at bounding box center [463, 243] width 927 height 486
click at [865, 354] on div "Last Date Fetched" at bounding box center [852, 351] width 102 height 21
click at [883, 205] on html "AI Analytics AI Visibility AI Live-Crawl Activity best buy AI Visibility Monito…" at bounding box center [463, 243] width 927 height 486
click at [869, 354] on div "Last Date Fetched" at bounding box center [852, 351] width 102 height 21
click at [867, 195] on html "AI Analytics AI Visibility AI Live-Crawl Activity best buy AI Visibility Monito…" at bounding box center [463, 243] width 927 height 486
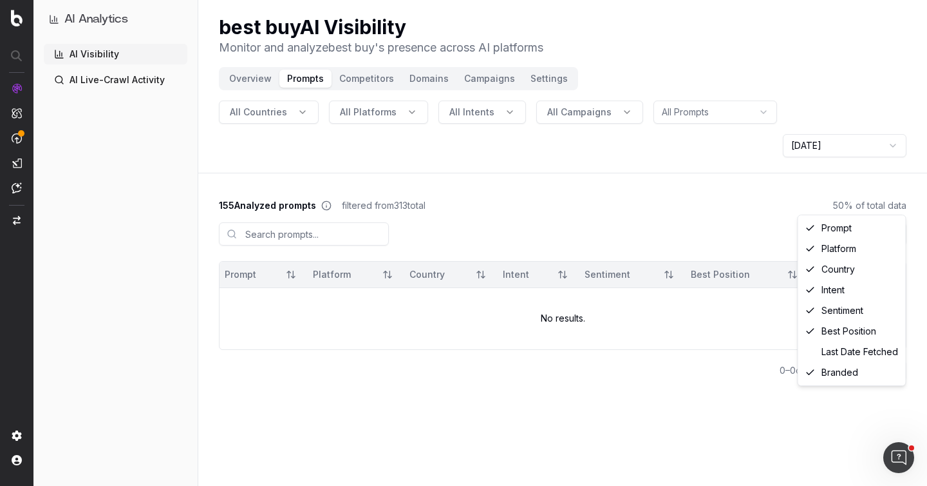
click at [643, 192] on html "AI Analytics AI Visibility AI Live-Crawl Activity best buy AI Visibility Monito…" at bounding box center [463, 243] width 927 height 486
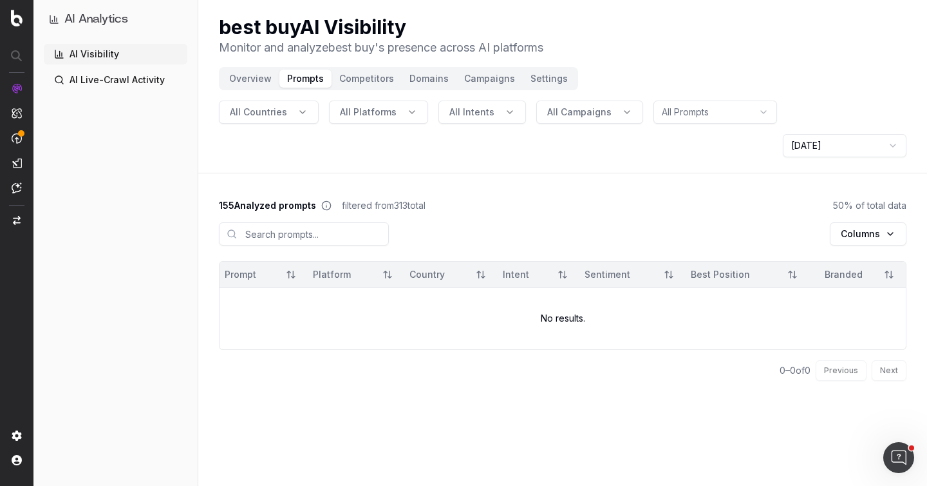
click at [398, 108] on button "All Platforms" at bounding box center [378, 111] width 99 height 23
click at [471, 116] on span "All Intents" at bounding box center [471, 112] width 45 height 13
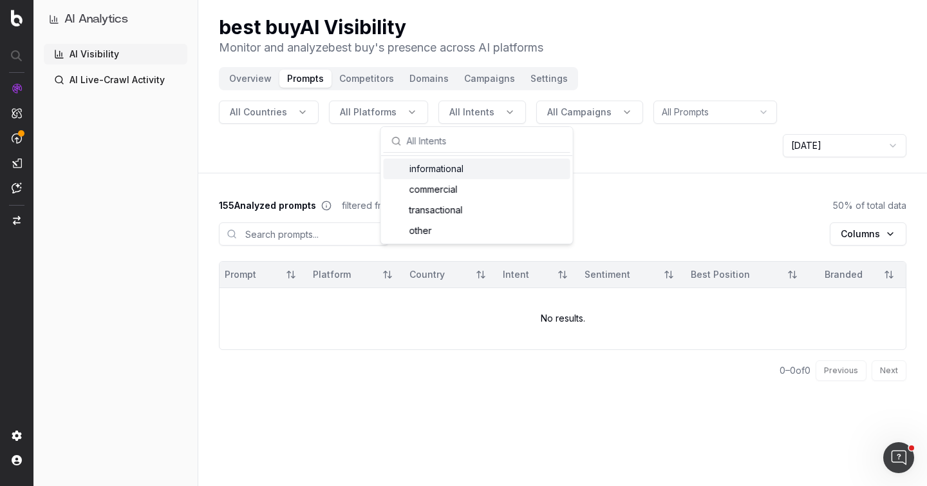
click at [580, 115] on span "All Campaigns" at bounding box center [579, 112] width 64 height 13
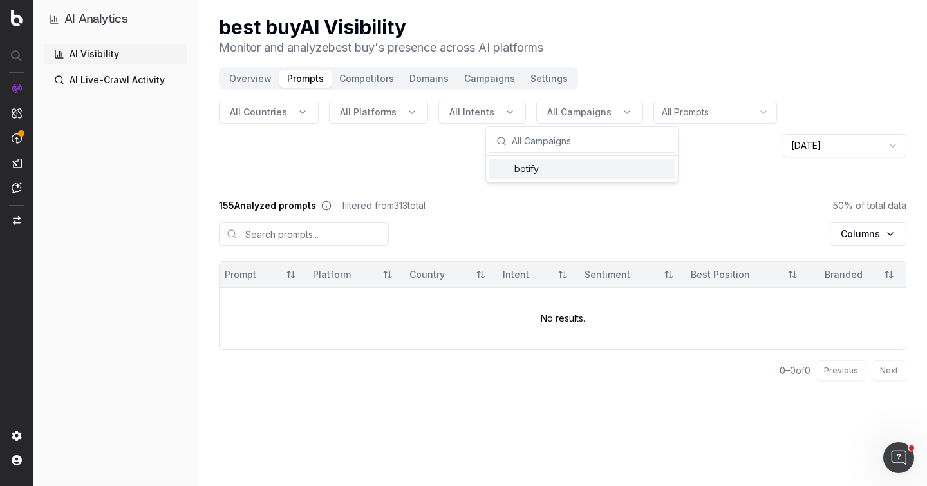
click at [762, 178] on main "155 Analyzed prompts filtered from 313 total 50 % of total data Columns Prompt …" at bounding box center [562, 307] width 729 height 258
click at [244, 75] on button "Overview" at bounding box center [251, 79] width 58 height 18
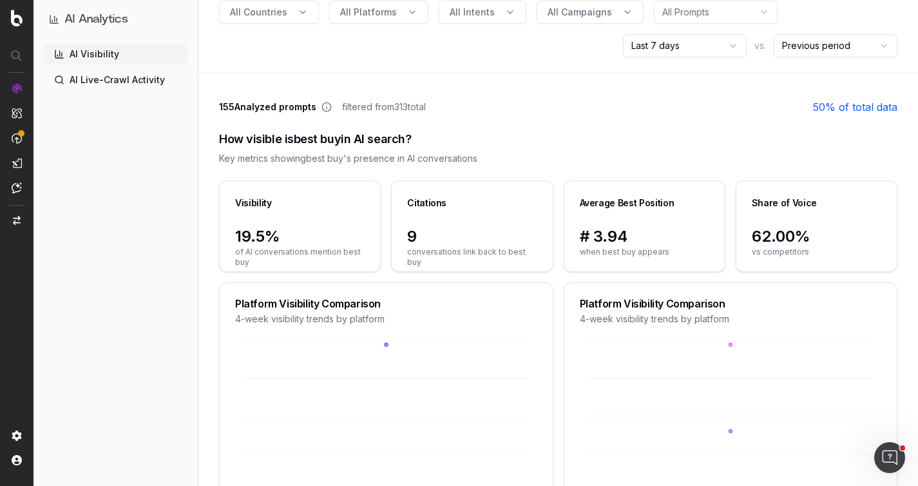
scroll to position [126, 0]
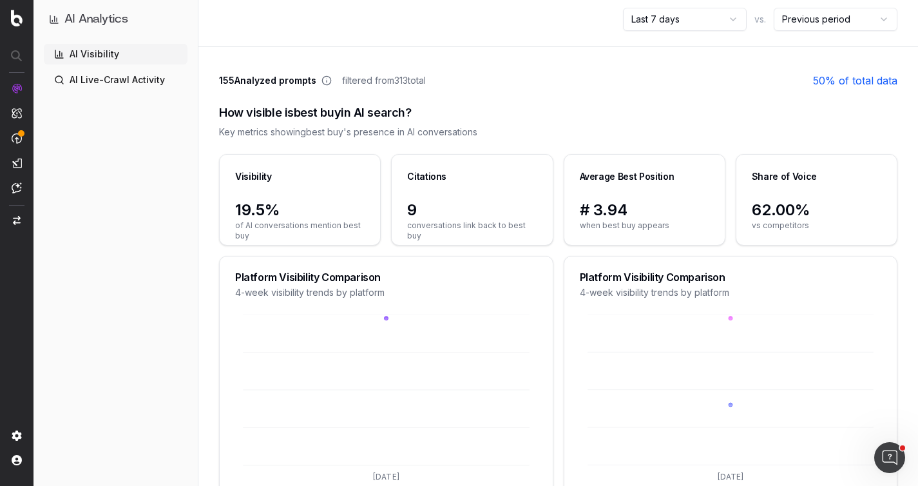
drag, startPoint x: 347, startPoint y: 80, endPoint x: 500, endPoint y: 83, distance: 152.6
click at [500, 83] on div "155 Analyzed prompts filtered from 313 total 50 % of total data" at bounding box center [558, 80] width 678 height 15
drag, startPoint x: 500, startPoint y: 83, endPoint x: 216, endPoint y: 74, distance: 283.5
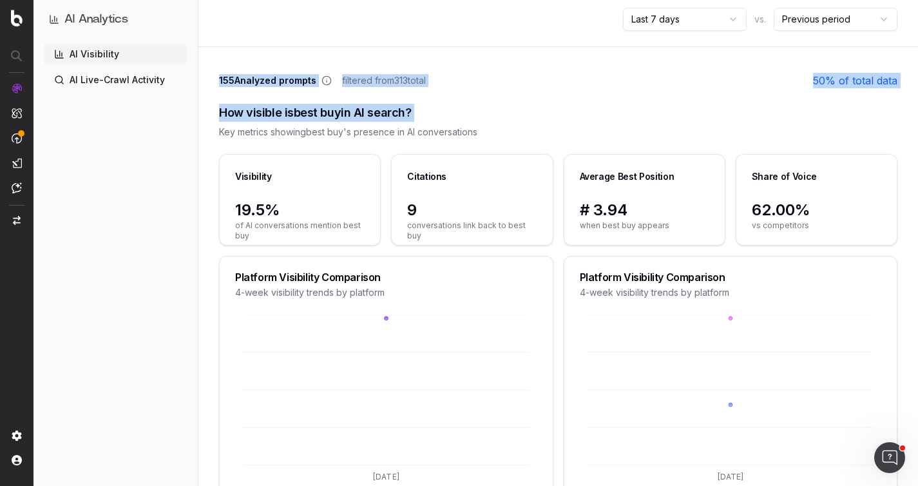
drag, startPoint x: 216, startPoint y: 74, endPoint x: 814, endPoint y: 109, distance: 598.6
drag, startPoint x: 793, startPoint y: 109, endPoint x: 876, endPoint y: 80, distance: 88.8
click at [802, 107] on div "How visible is best buy in AI search?" at bounding box center [558, 113] width 678 height 18
click at [876, 80] on link "50 % of total data" at bounding box center [855, 80] width 84 height 15
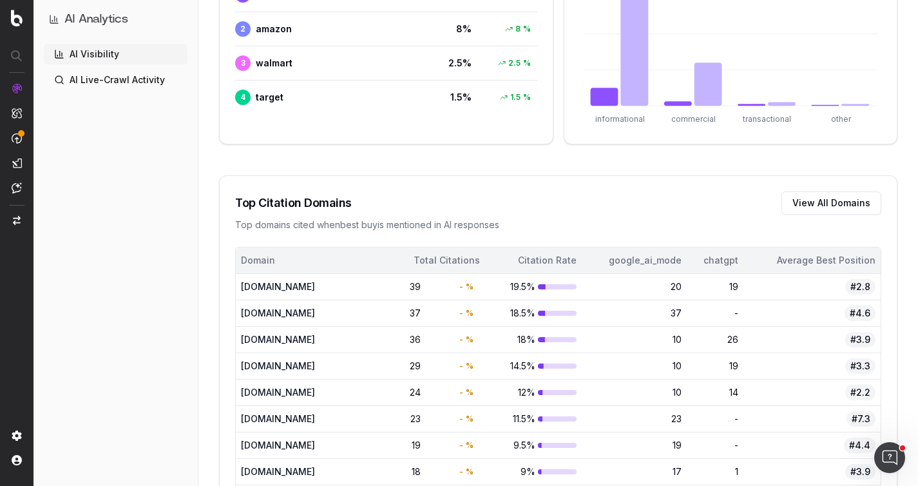
scroll to position [756, 0]
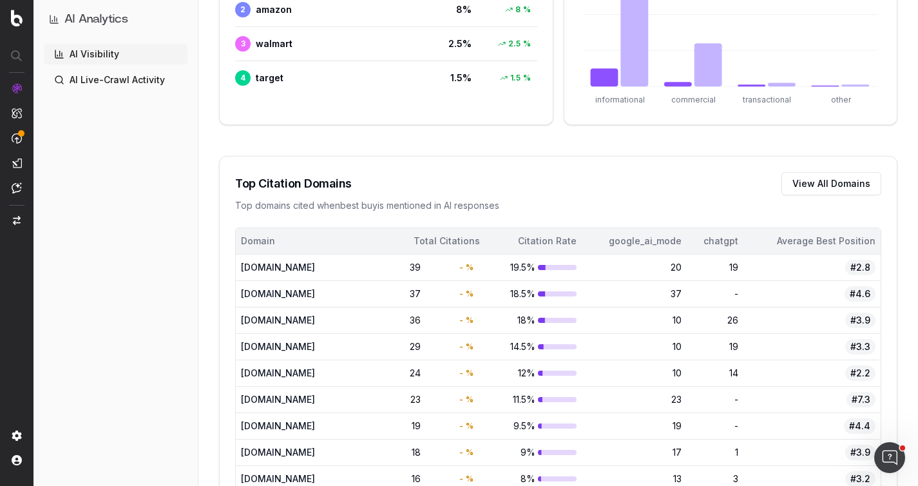
click at [826, 182] on button "View All Domains" at bounding box center [831, 183] width 100 height 23
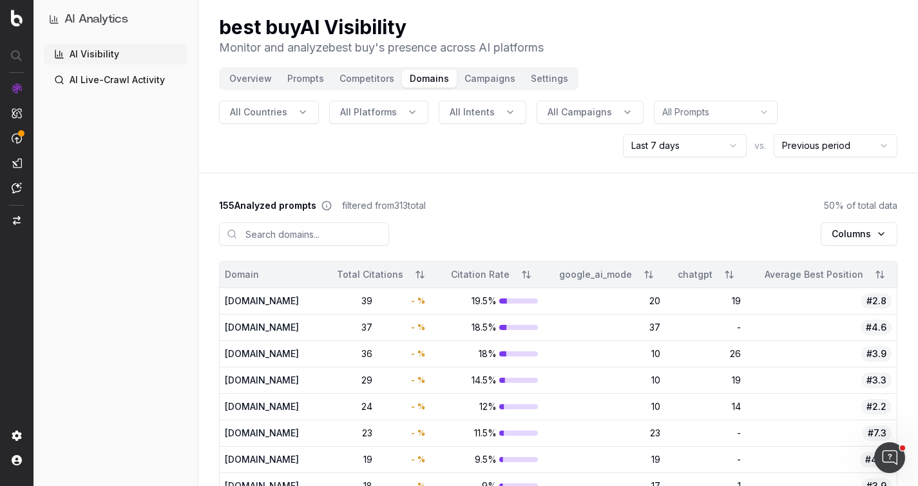
click at [307, 119] on button "All Countries" at bounding box center [269, 111] width 100 height 23
click at [387, 124] on div "All Countries All Platforms All Intents All Campaigns All Prompts Last 7 days v…" at bounding box center [558, 128] width 678 height 57
click at [394, 113] on button "All Platforms" at bounding box center [378, 111] width 99 height 23
click at [471, 117] on span "All Intents" at bounding box center [471, 112] width 45 height 13
click at [553, 111] on span "All Campaigns" at bounding box center [579, 112] width 64 height 13
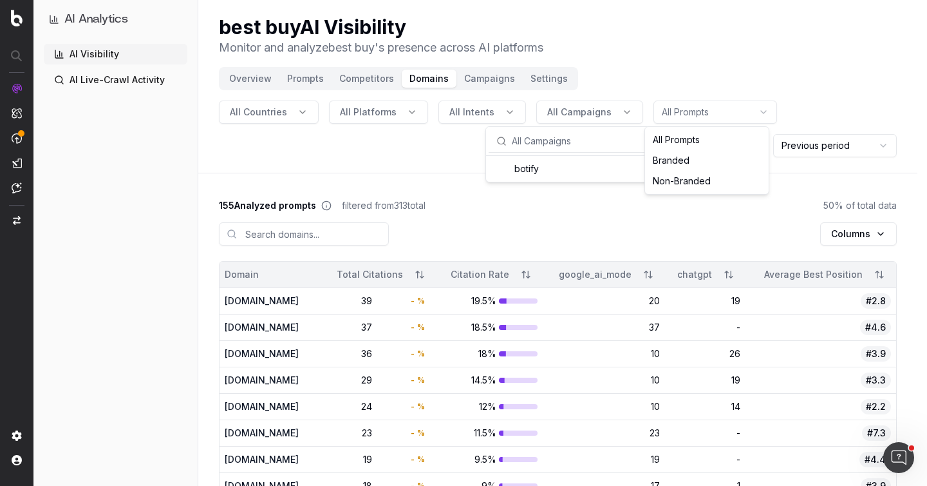
click at [655, 112] on html "AI Analytics AI Visibility AI Live-Crawl Activity best buy AI Visibility Monito…" at bounding box center [463, 243] width 927 height 486
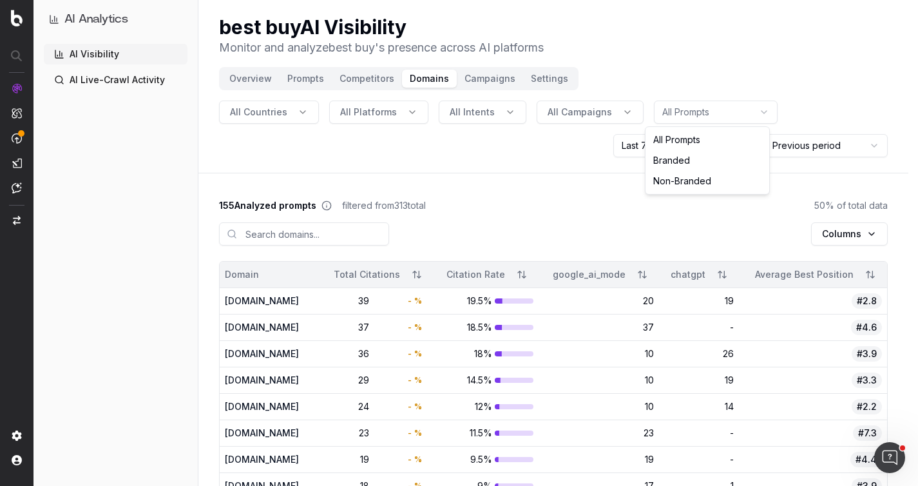
click at [516, 158] on html "AI Analytics AI Visibility AI Live-Crawl Activity best buy AI Visibility Monito…" at bounding box center [459, 243] width 918 height 486
